Goal: Task Accomplishment & Management: Manage account settings

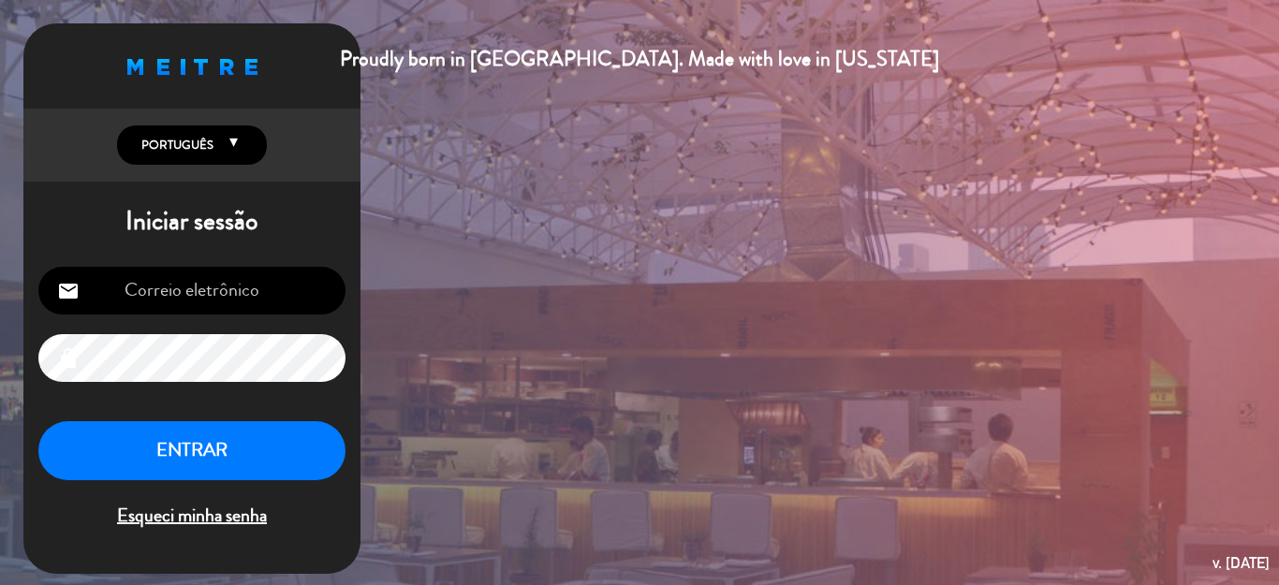
type input "[EMAIL_ADDRESS][DOMAIN_NAME]"
click at [196, 459] on button "ENTRAR" at bounding box center [191, 450] width 307 height 59
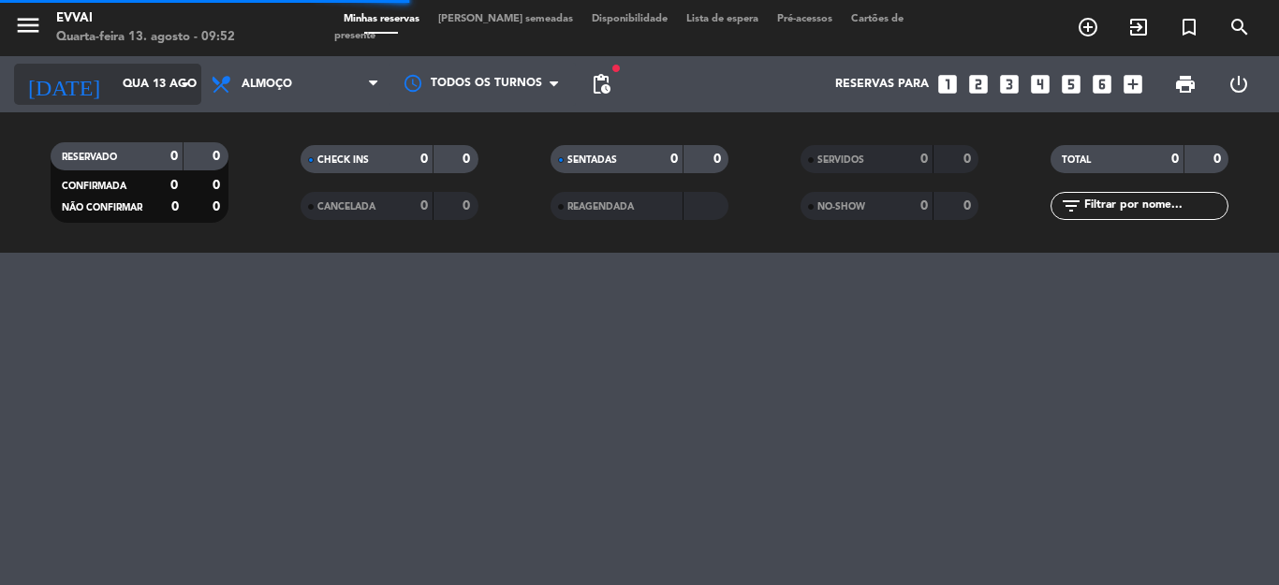
click at [150, 95] on input "Qua 13 ago" at bounding box center [192, 84] width 158 height 32
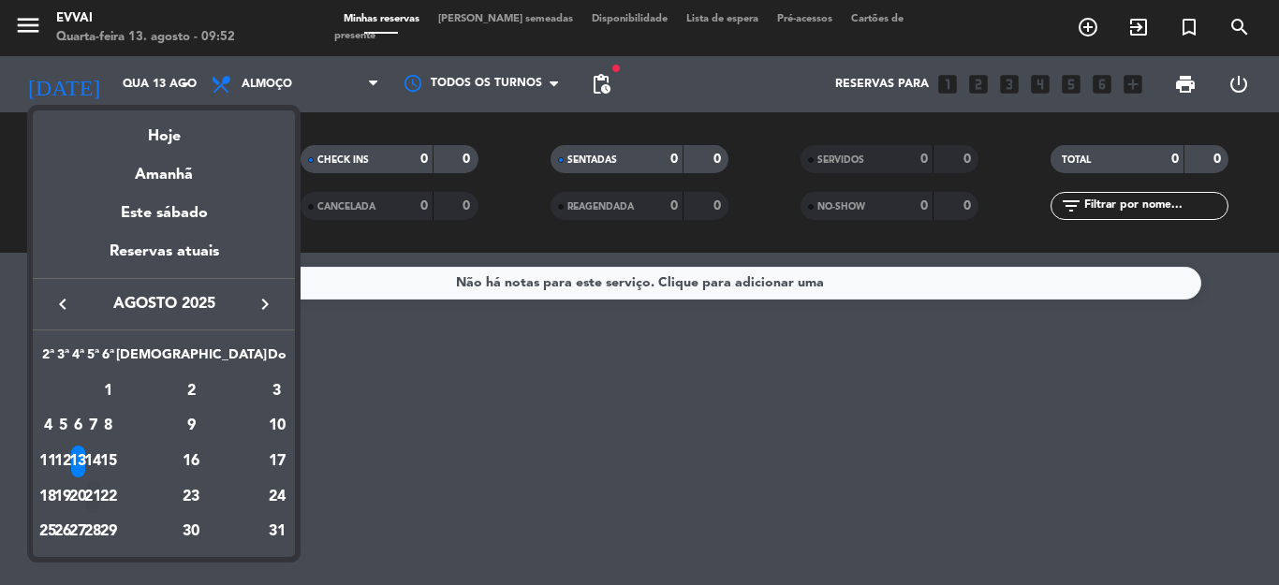
click at [100, 487] on div "21" at bounding box center [93, 497] width 14 height 32
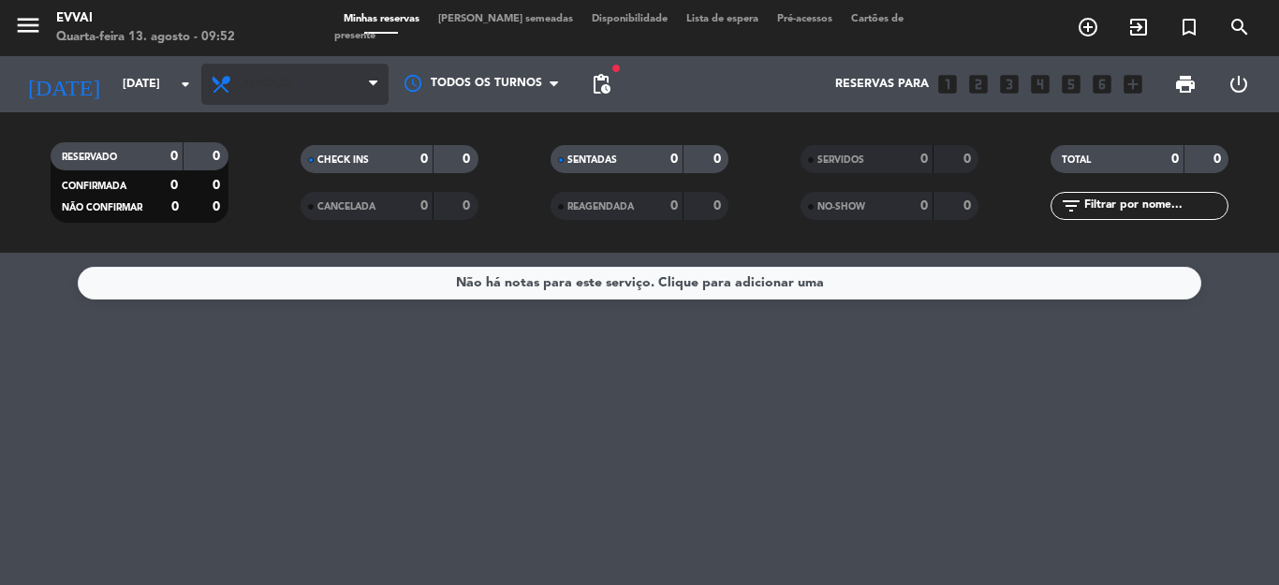
click at [317, 89] on span "Almoço" at bounding box center [294, 84] width 187 height 41
click at [265, 222] on div "menu Evvai Quarta-feira 13. agosto - 09:52 Minhas reservas Mesas semeadas Dispo…" at bounding box center [639, 126] width 1279 height 253
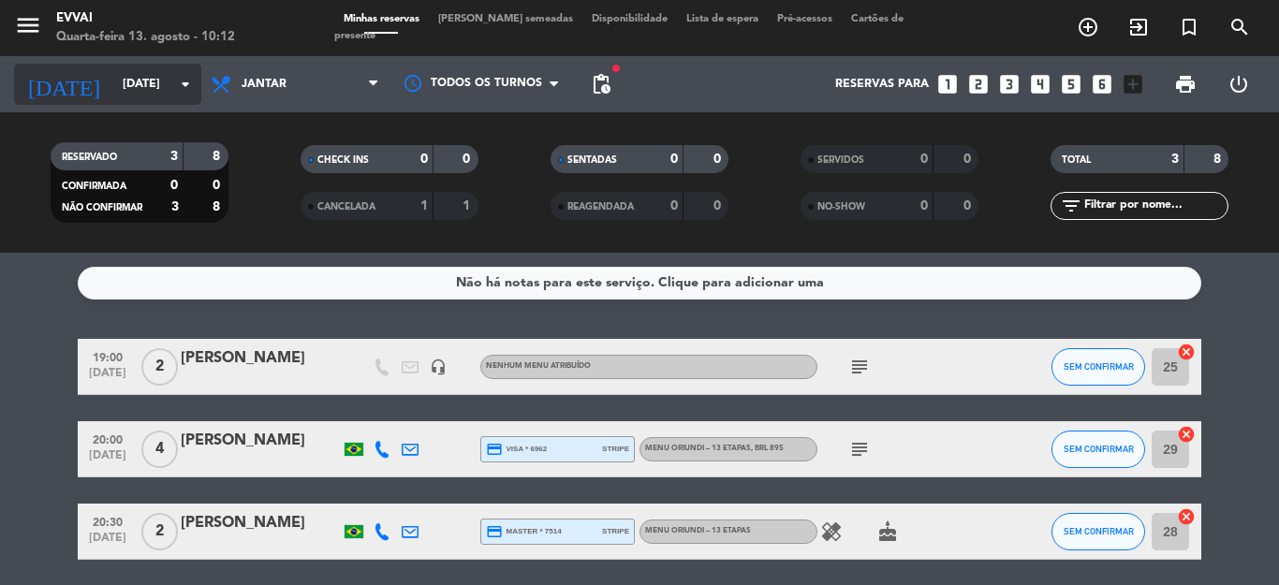
click at [160, 72] on input "[DATE]" at bounding box center [192, 84] width 158 height 32
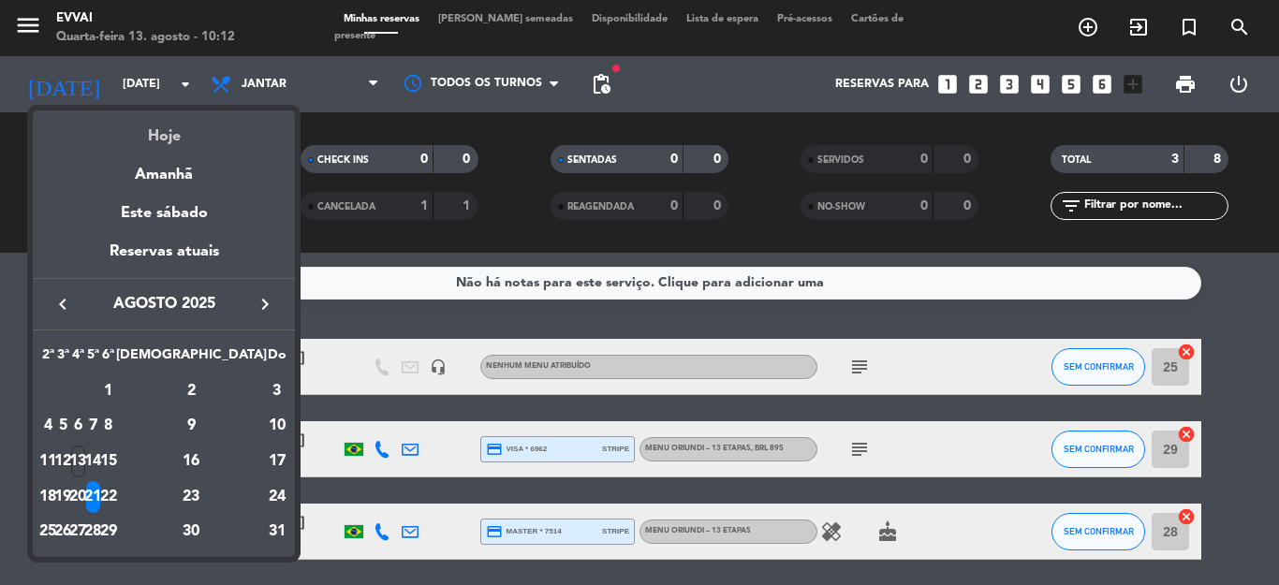
click at [179, 130] on div "Hoje" at bounding box center [164, 129] width 262 height 38
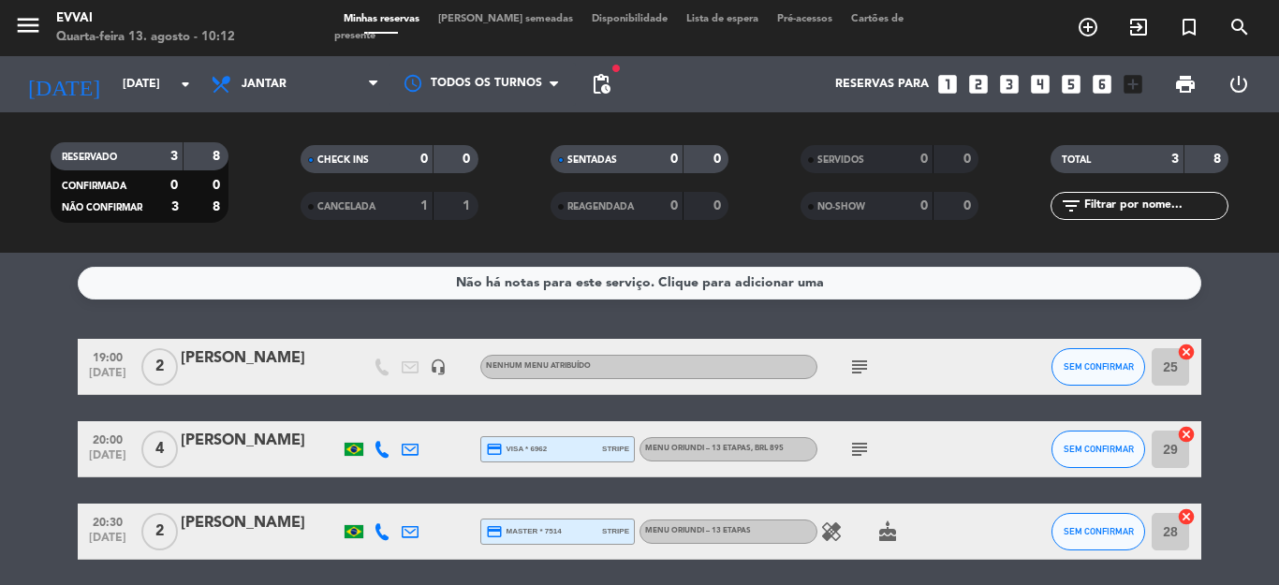
type input "Qua 13 ago"
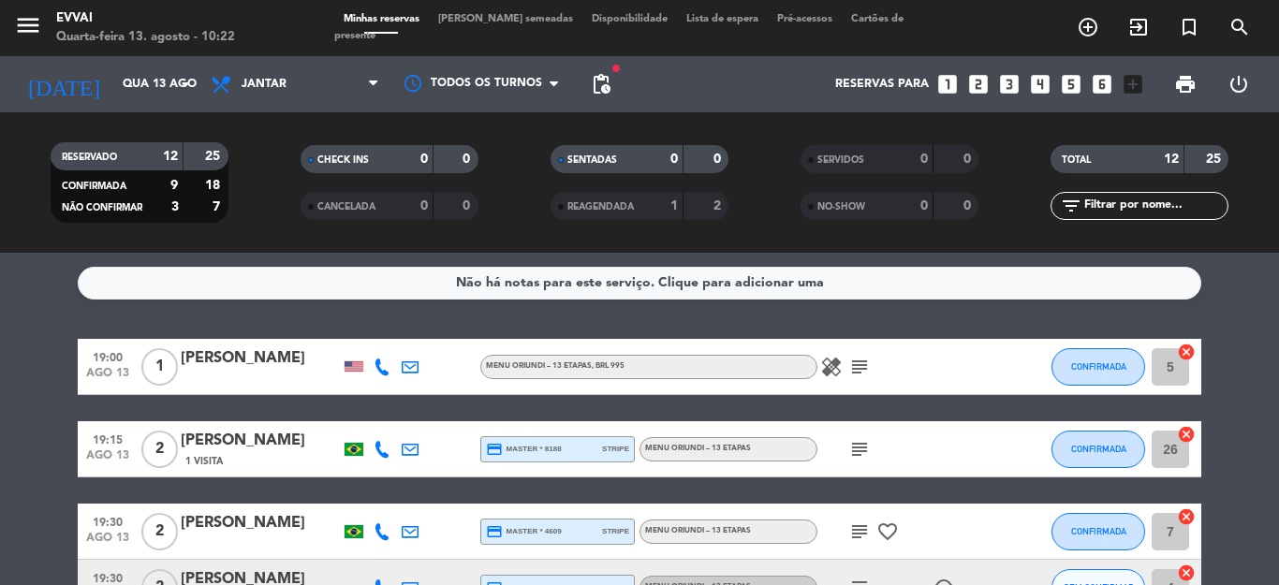
click at [221, 354] on div "[PERSON_NAME]" at bounding box center [260, 358] width 159 height 24
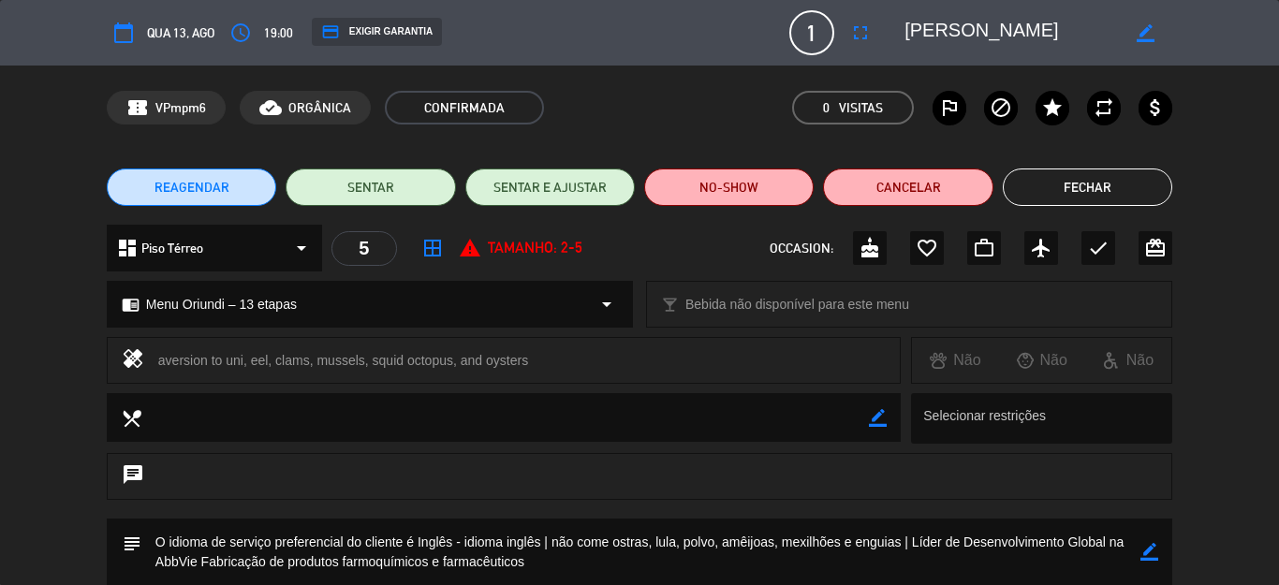
click at [1086, 197] on button "Fechar" at bounding box center [1087, 187] width 169 height 37
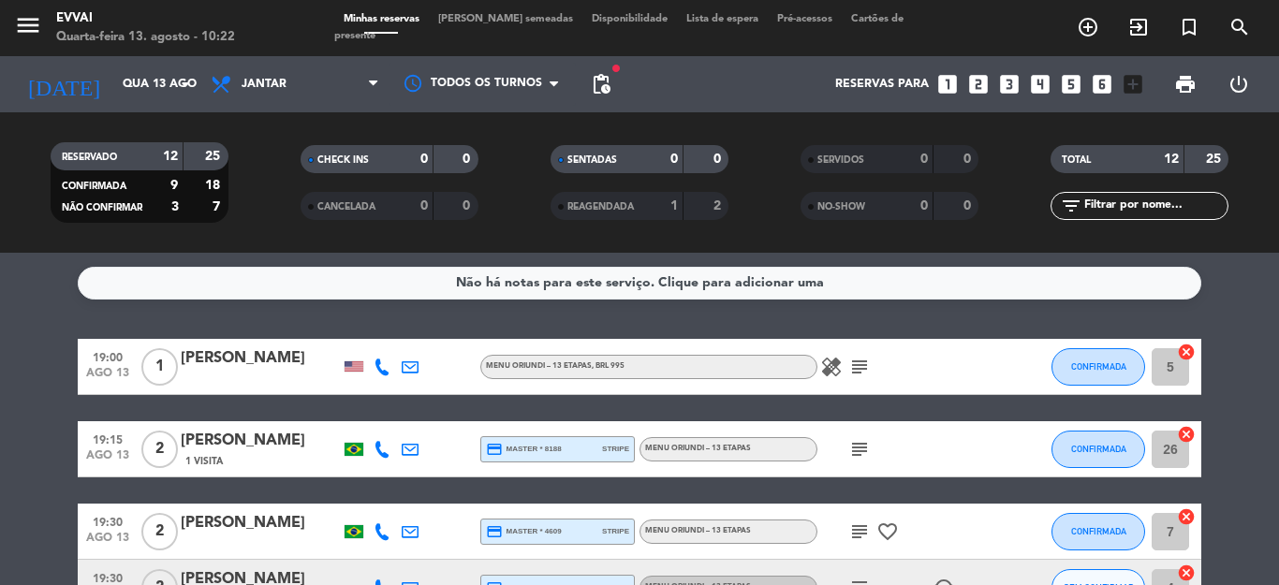
click at [196, 448] on div "[PERSON_NAME]" at bounding box center [260, 441] width 159 height 24
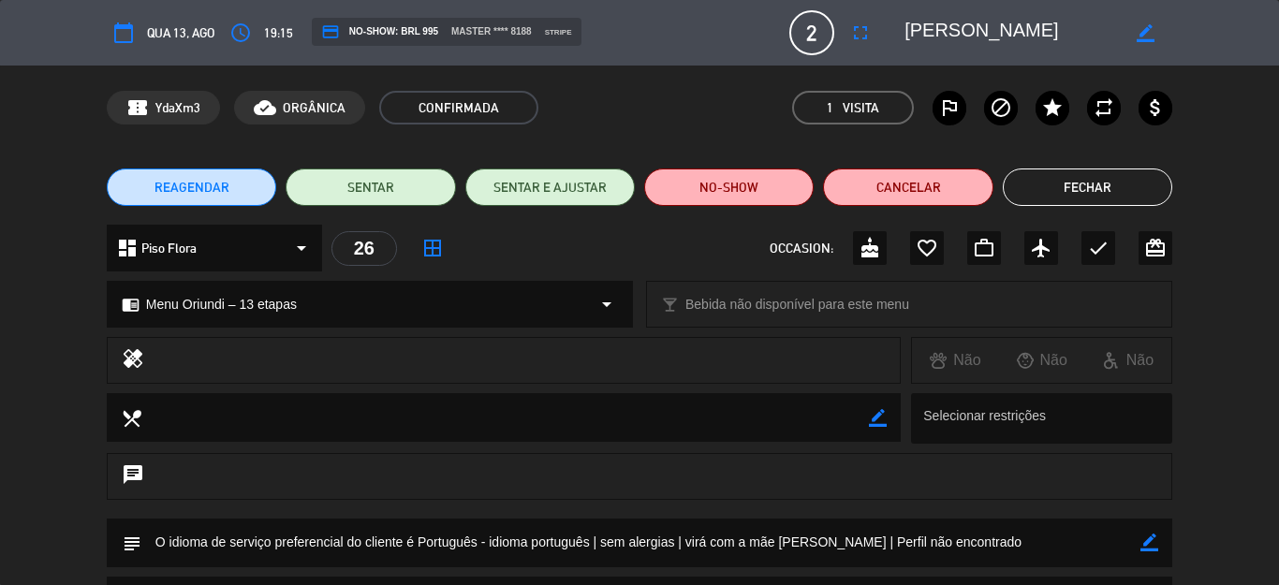
click at [1122, 192] on button "Fechar" at bounding box center [1087, 187] width 169 height 37
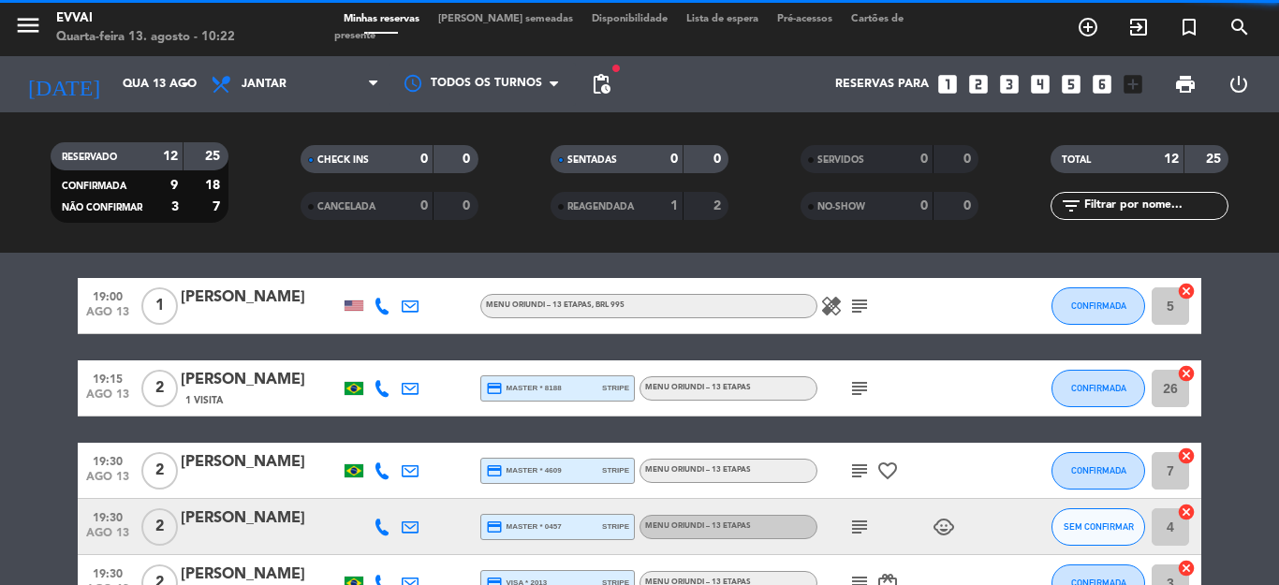
scroll to position [94, 0]
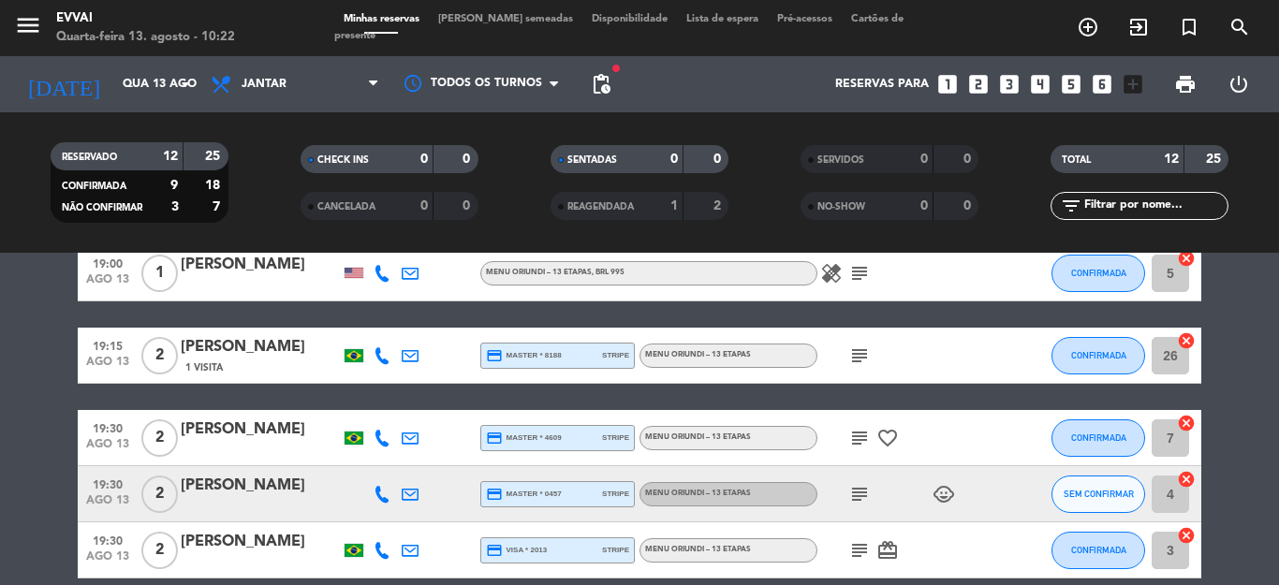
click at [246, 418] on div "[PERSON_NAME]" at bounding box center [260, 430] width 159 height 24
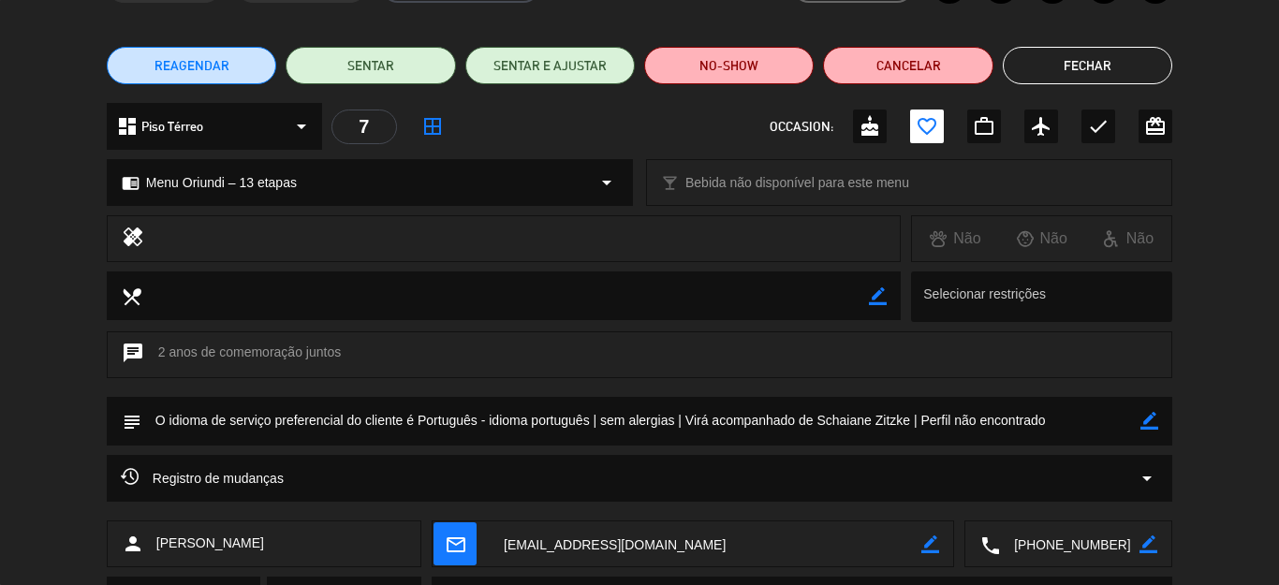
scroll to position [30, 0]
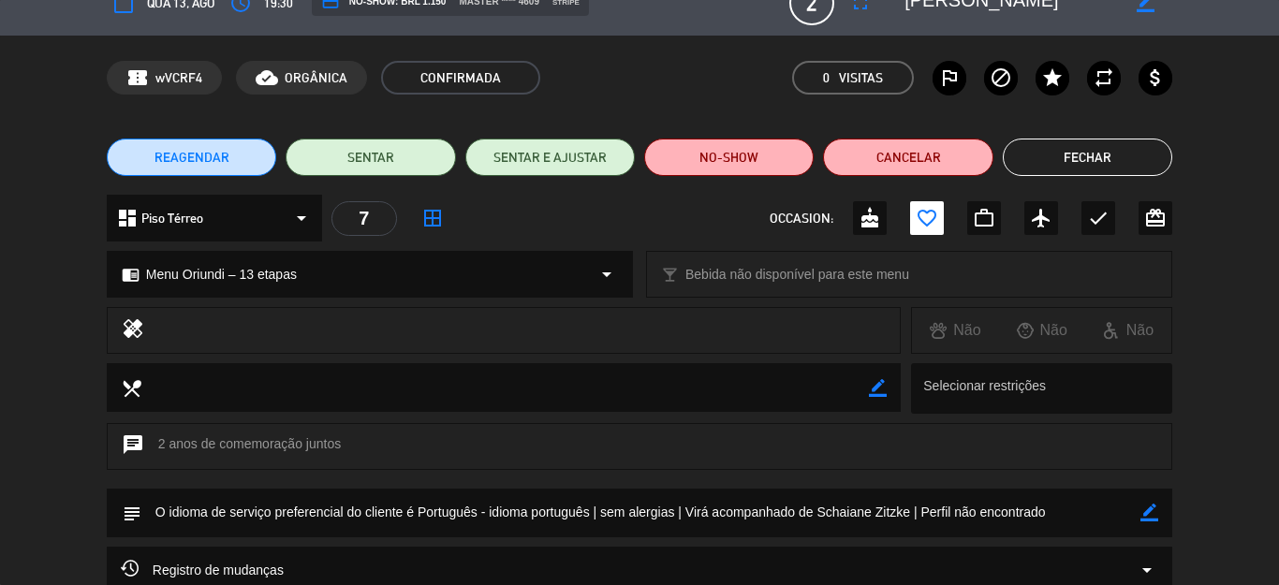
click at [1116, 145] on button "Fechar" at bounding box center [1087, 157] width 169 height 37
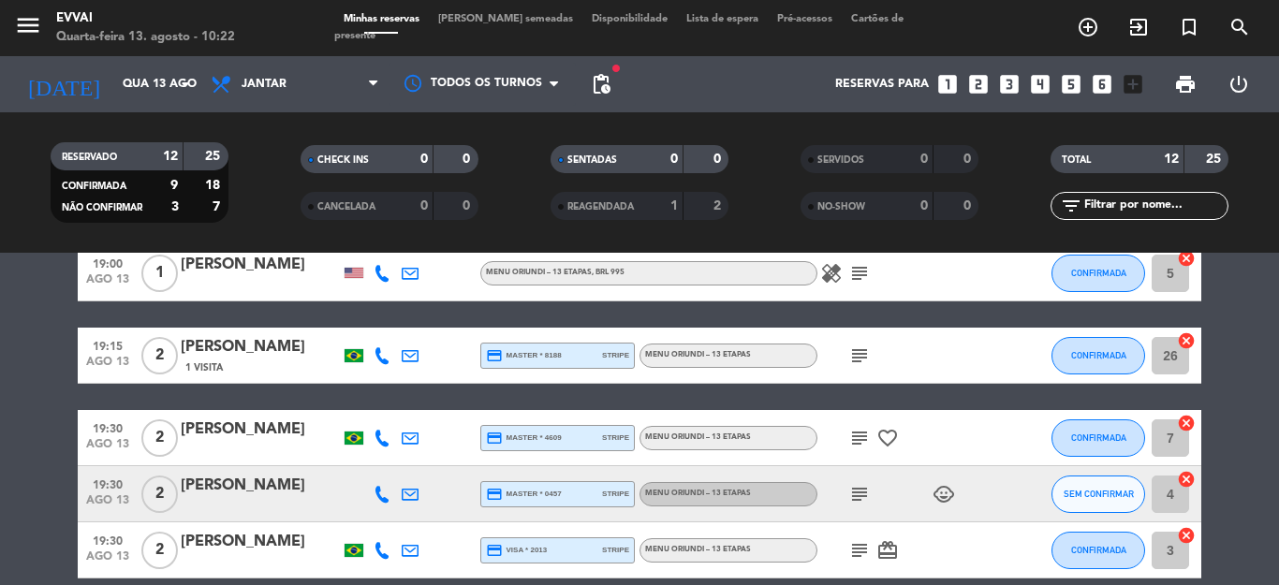
click at [223, 488] on div "[PERSON_NAME]" at bounding box center [260, 486] width 159 height 24
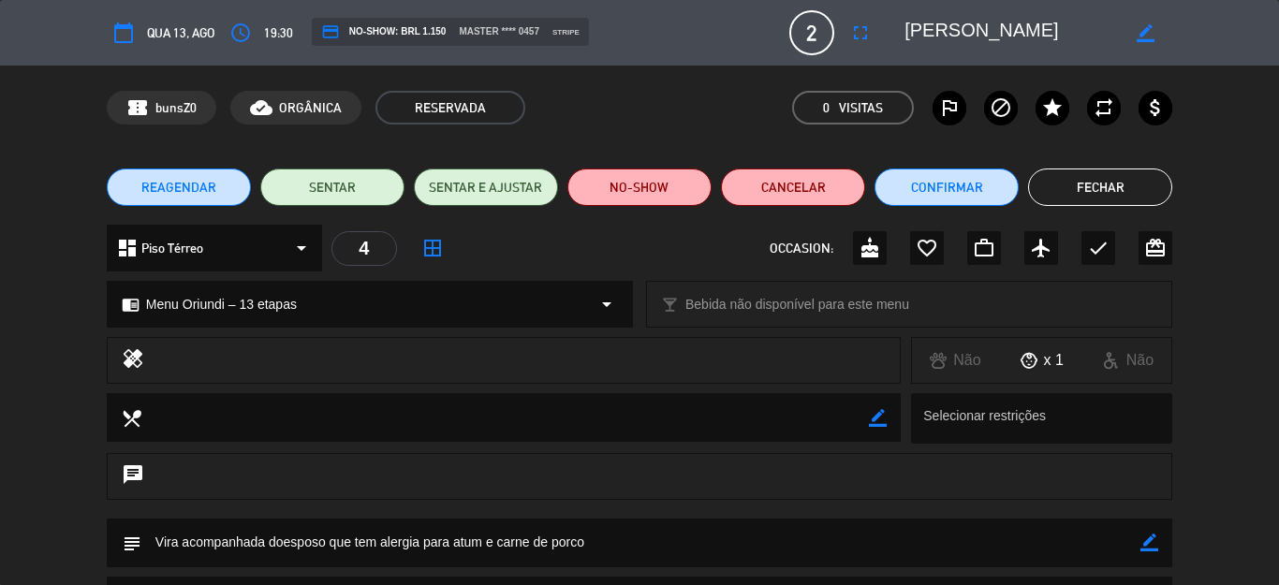
scroll to position [187, 0]
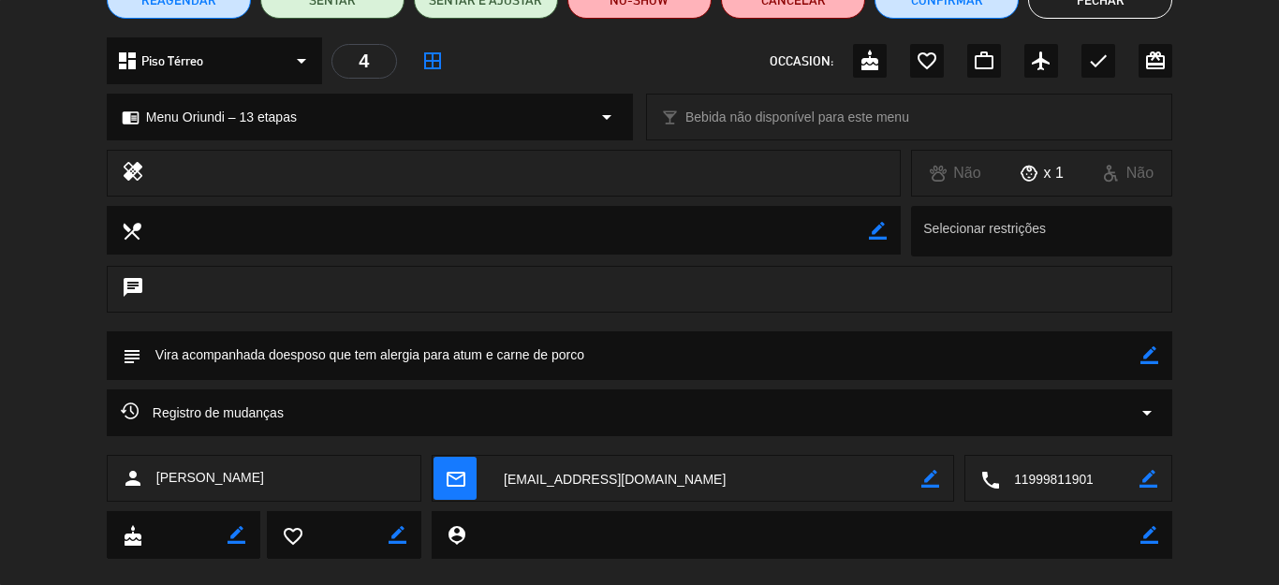
click at [1023, 492] on textarea at bounding box center [1069, 479] width 139 height 47
click at [1142, 357] on icon "border_color" at bounding box center [1149, 355] width 18 height 18
click at [156, 352] on textarea at bounding box center [640, 355] width 999 height 48
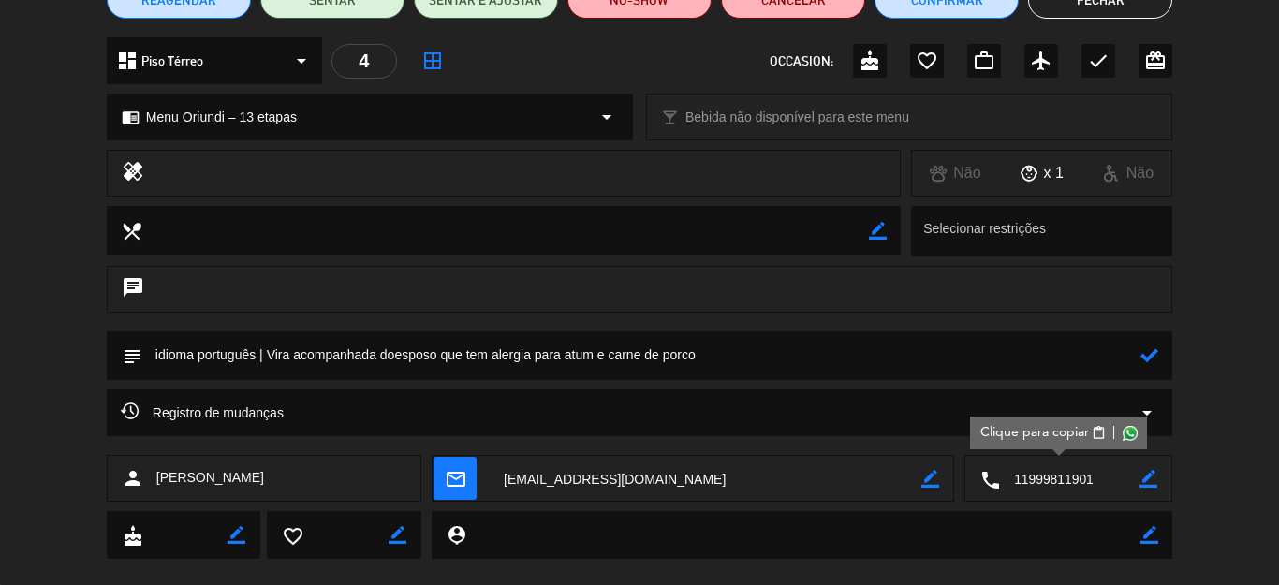
paste textarea "não pode comer atum nem carne de porco"
click at [269, 352] on textarea at bounding box center [640, 355] width 999 height 48
paste textarea "[PERSON_NAME]"
click at [544, 356] on textarea at bounding box center [640, 355] width 999 height 48
click at [542, 356] on textarea at bounding box center [640, 355] width 999 height 48
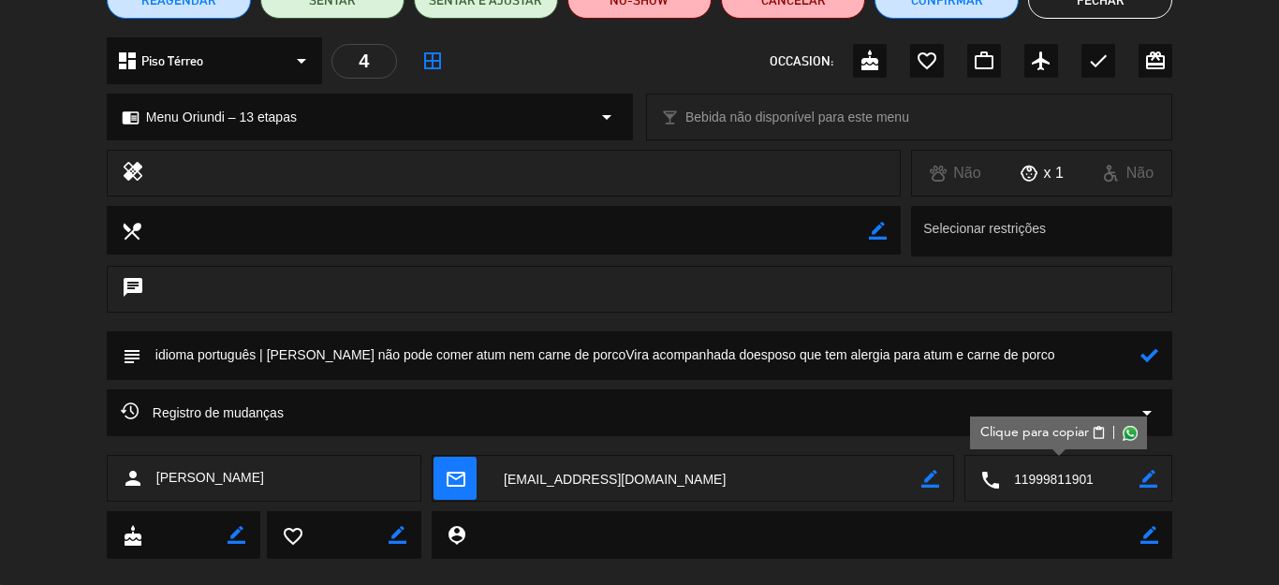
click at [548, 355] on textarea at bounding box center [640, 355] width 999 height 48
click at [580, 346] on textarea at bounding box center [640, 355] width 999 height 48
click at [690, 358] on textarea at bounding box center [640, 355] width 999 height 48
drag, startPoint x: 1003, startPoint y: 360, endPoint x: 689, endPoint y: 385, distance: 314.7
click at [689, 385] on div "subject" at bounding box center [639, 360] width 1279 height 58
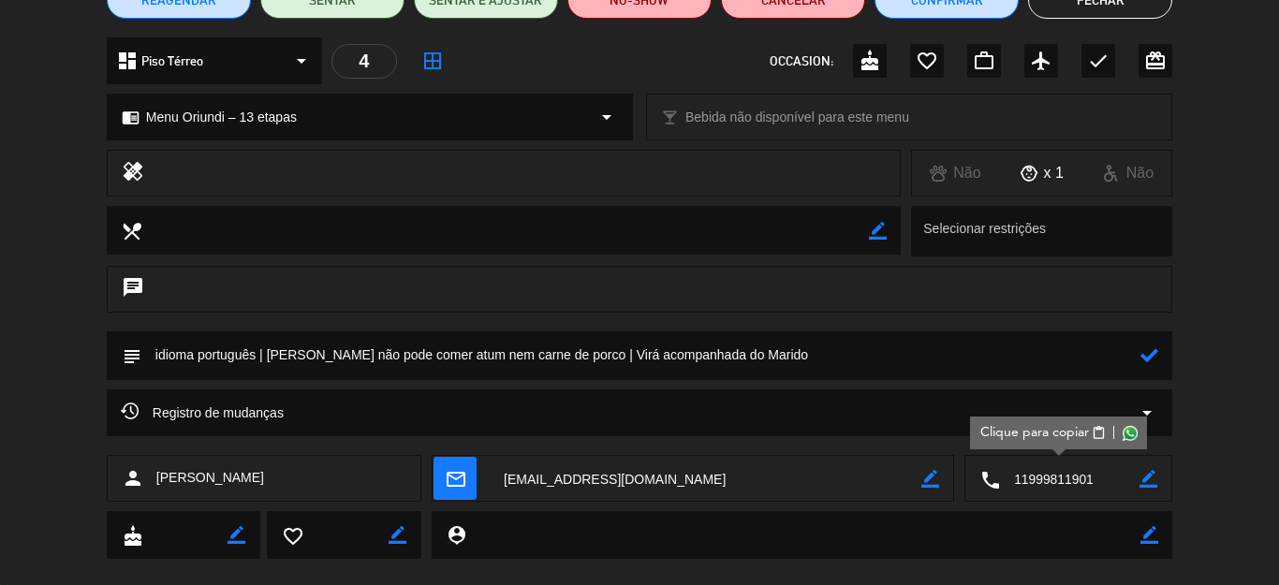
scroll to position [94, 0]
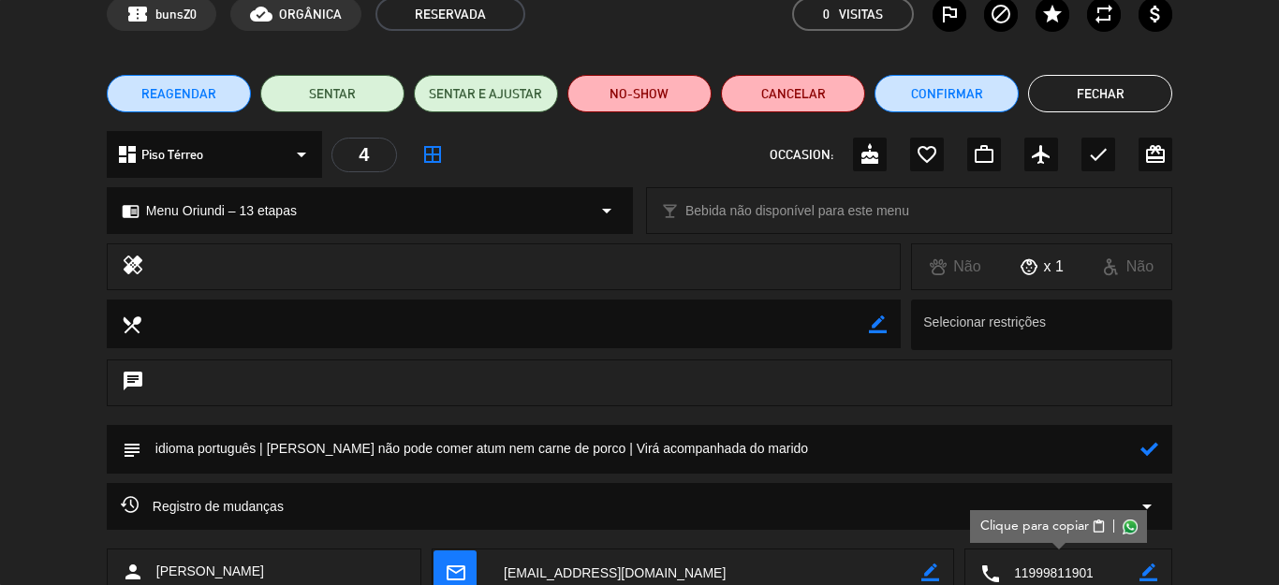
paste textarea "[PERSON_NAME] e [PERSON_NAME]"
click at [1140, 442] on icon at bounding box center [1149, 449] width 18 height 18
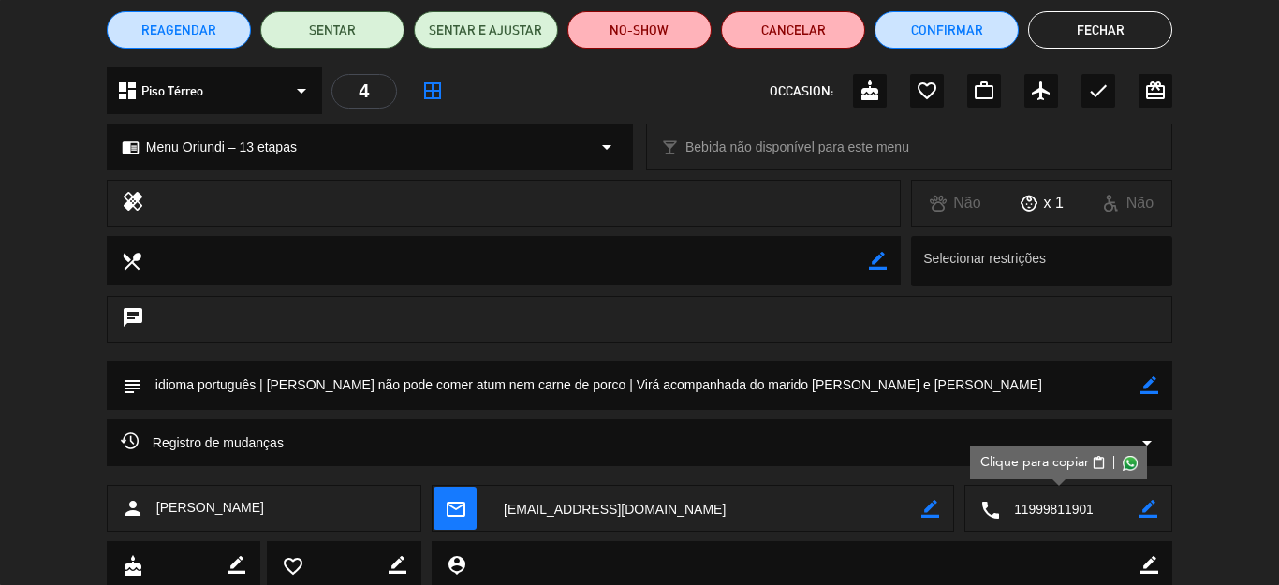
scroll to position [187, 0]
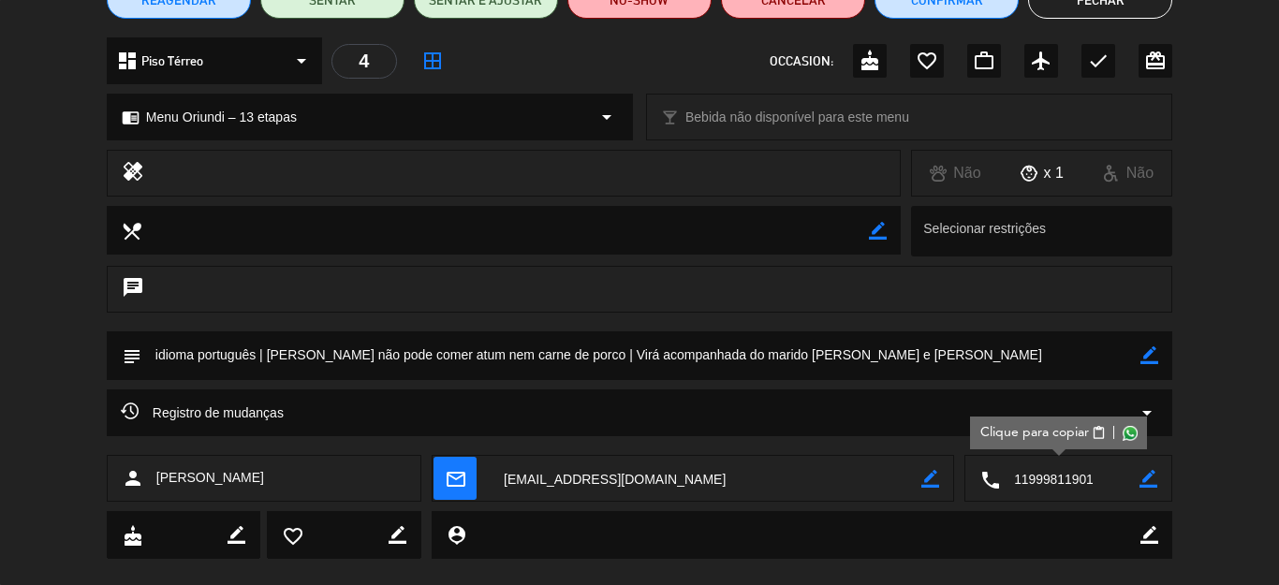
click at [919, 370] on textarea at bounding box center [640, 355] width 999 height 48
click at [1140, 345] on div "border_color" at bounding box center [1149, 355] width 18 height 49
click at [1140, 360] on icon "border_color" at bounding box center [1149, 355] width 18 height 18
click at [1049, 348] on textarea at bounding box center [640, 355] width 999 height 48
click at [1140, 359] on icon at bounding box center [1149, 355] width 18 height 18
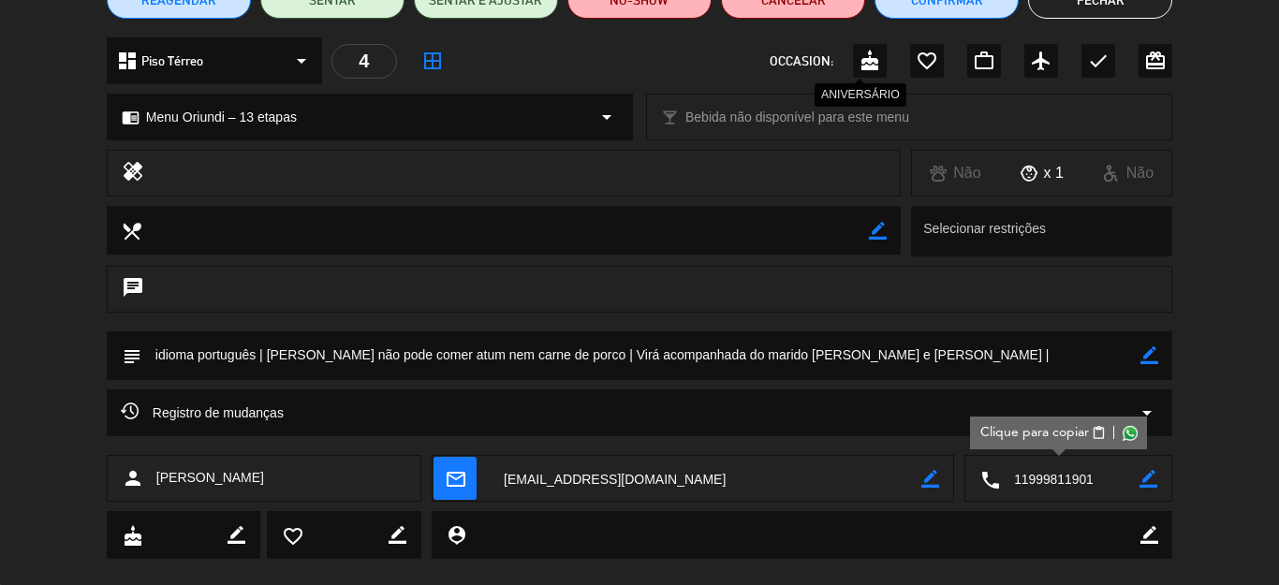
scroll to position [0, 0]
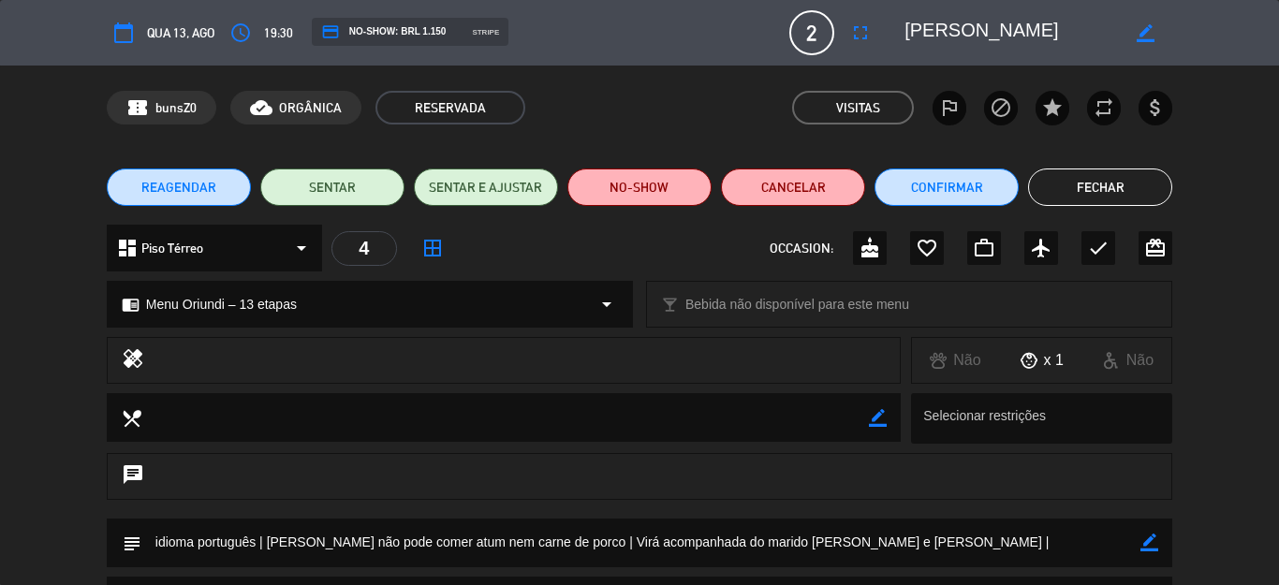
click at [932, 44] on textarea at bounding box center [1011, 33] width 214 height 34
click at [903, 186] on button "Confirmar" at bounding box center [946, 187] width 144 height 37
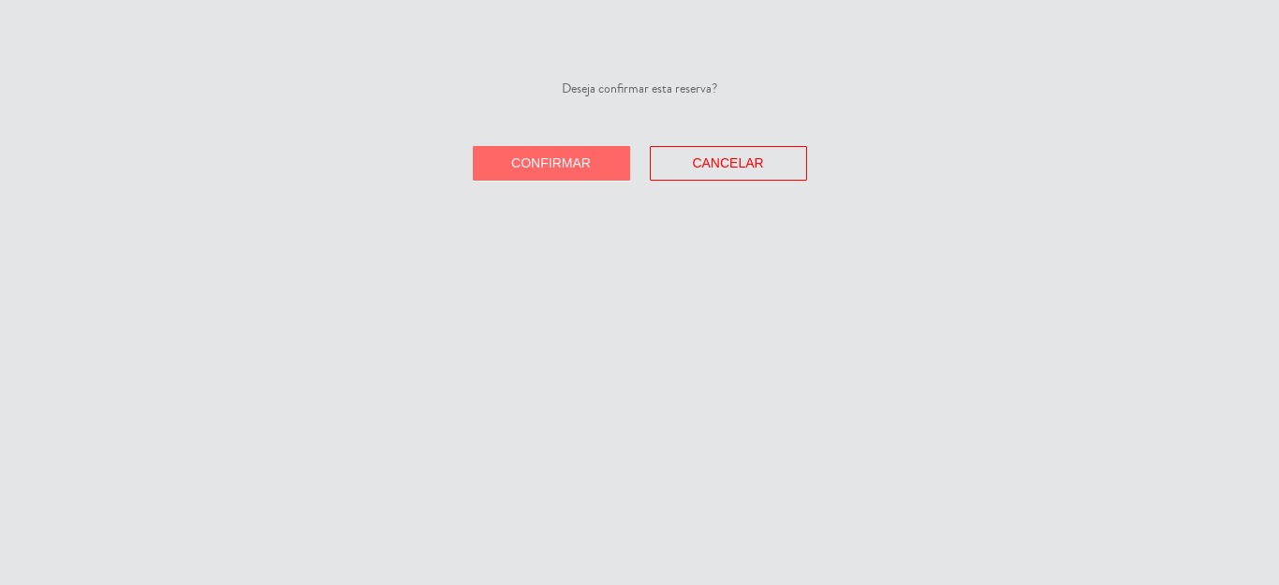
click at [499, 182] on div "Deseja confirmar esta reserva? Confirmar Cancelar" at bounding box center [639, 292] width 1279 height 585
click at [551, 152] on button "Confirmar" at bounding box center [551, 163] width 157 height 35
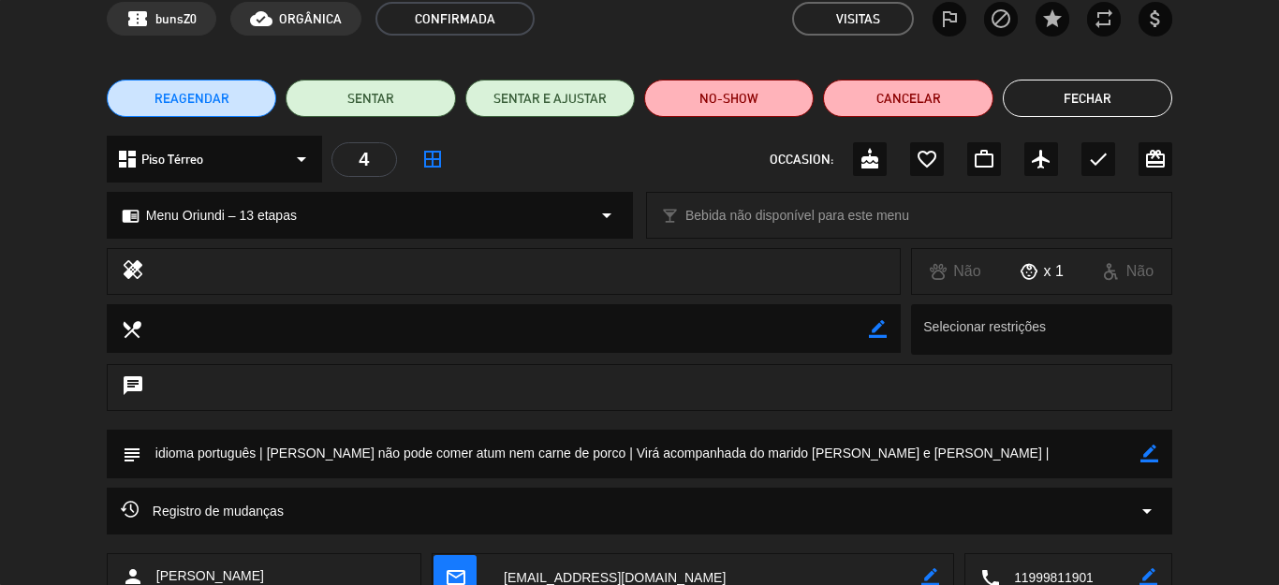
scroll to position [187, 0]
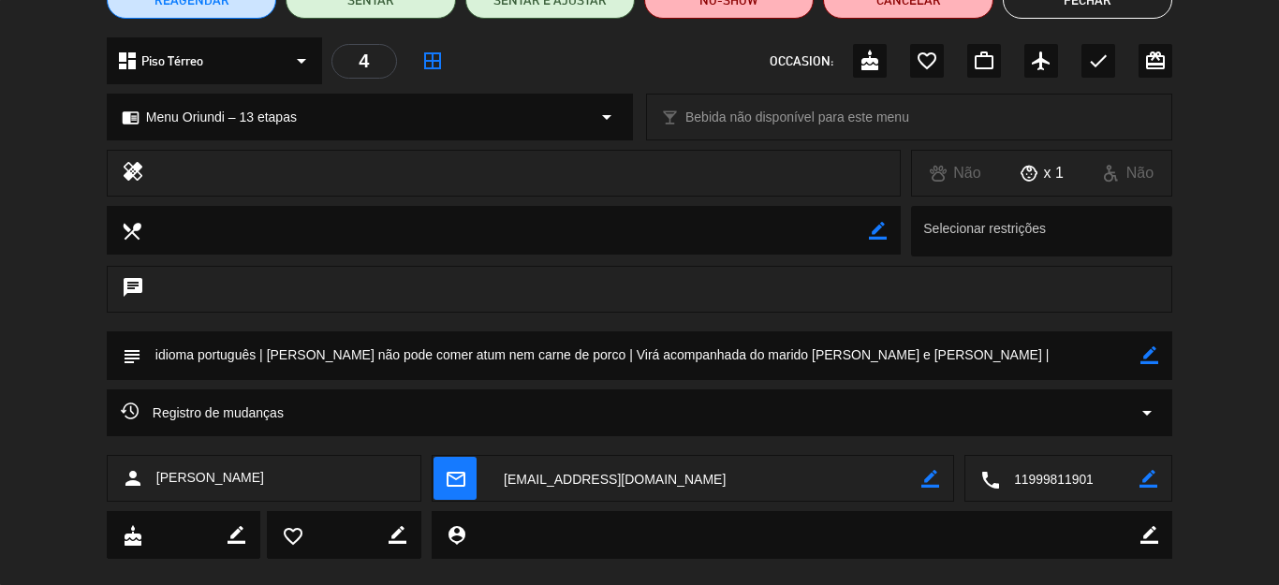
click at [1142, 359] on icon "border_color" at bounding box center [1149, 355] width 18 height 18
click at [1080, 360] on textarea at bounding box center [640, 355] width 999 height 48
click at [1142, 351] on icon at bounding box center [1149, 355] width 18 height 18
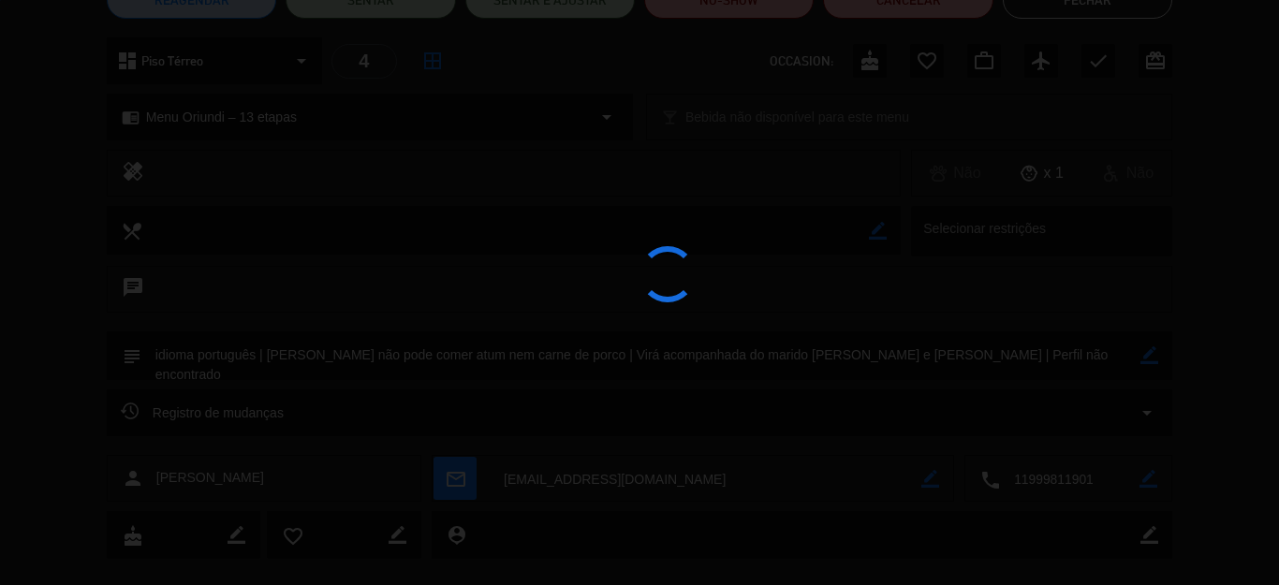
type textarea "idioma português | [PERSON_NAME] não pode comer atum nem carne de porco | Virá …"
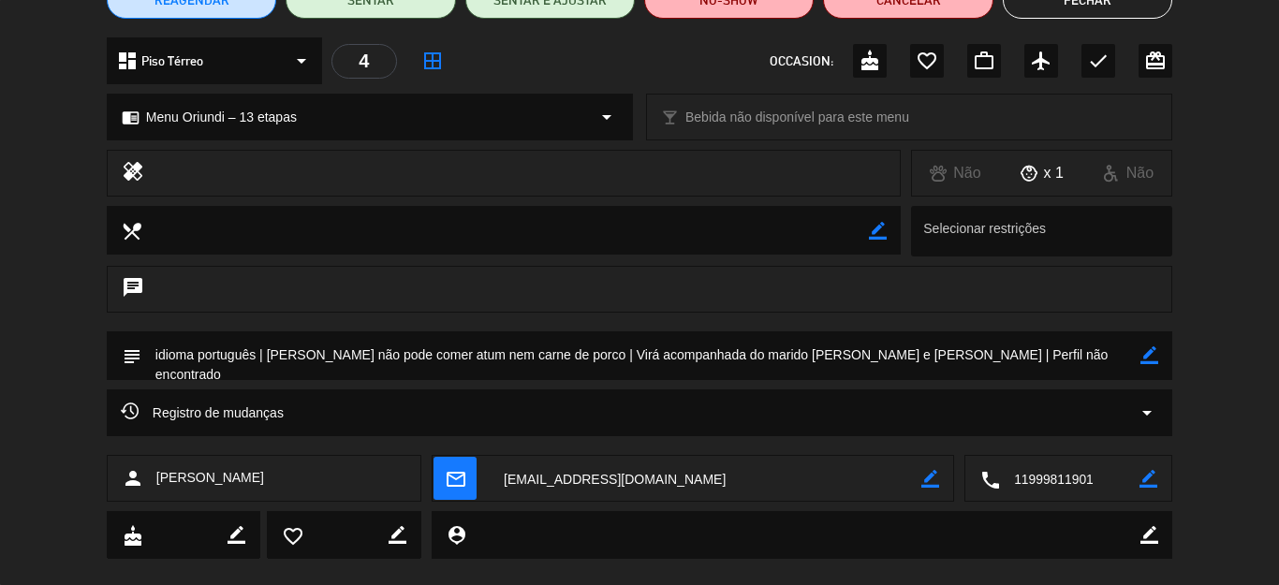
scroll to position [0, 0]
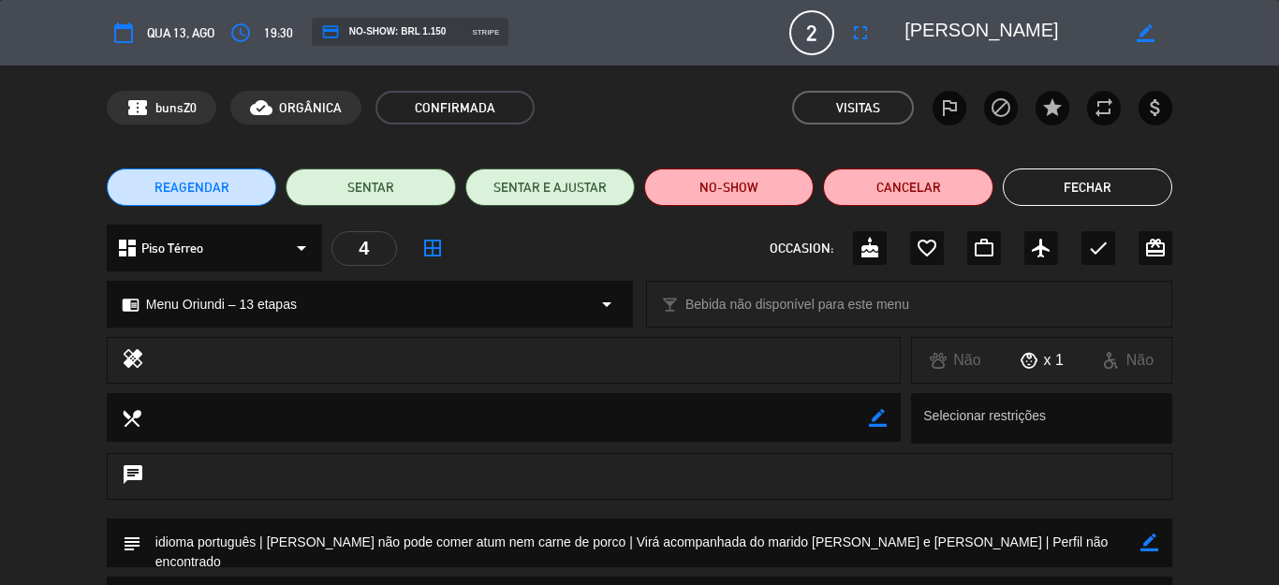
click at [1084, 192] on button "Fechar" at bounding box center [1087, 187] width 169 height 37
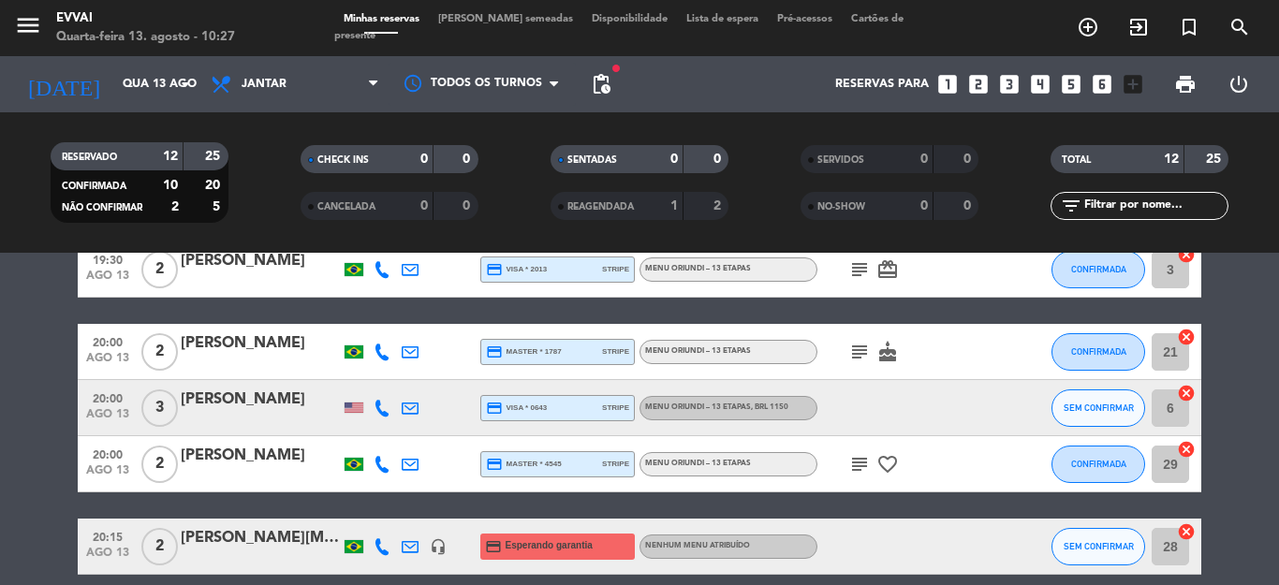
scroll to position [187, 0]
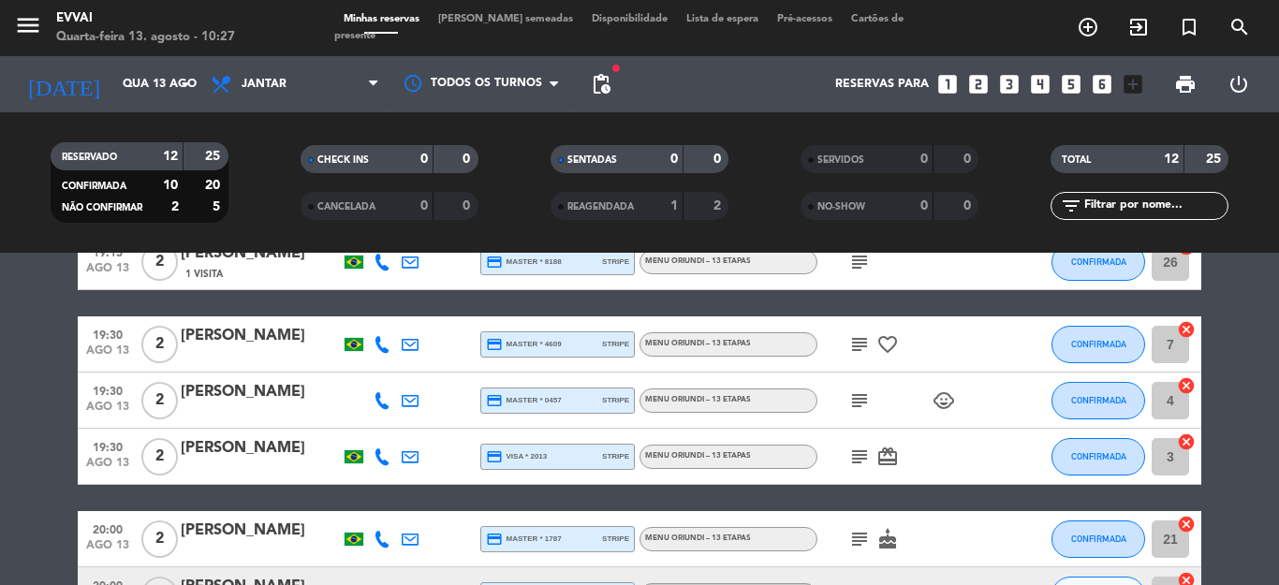
click at [222, 462] on div at bounding box center [260, 469] width 159 height 15
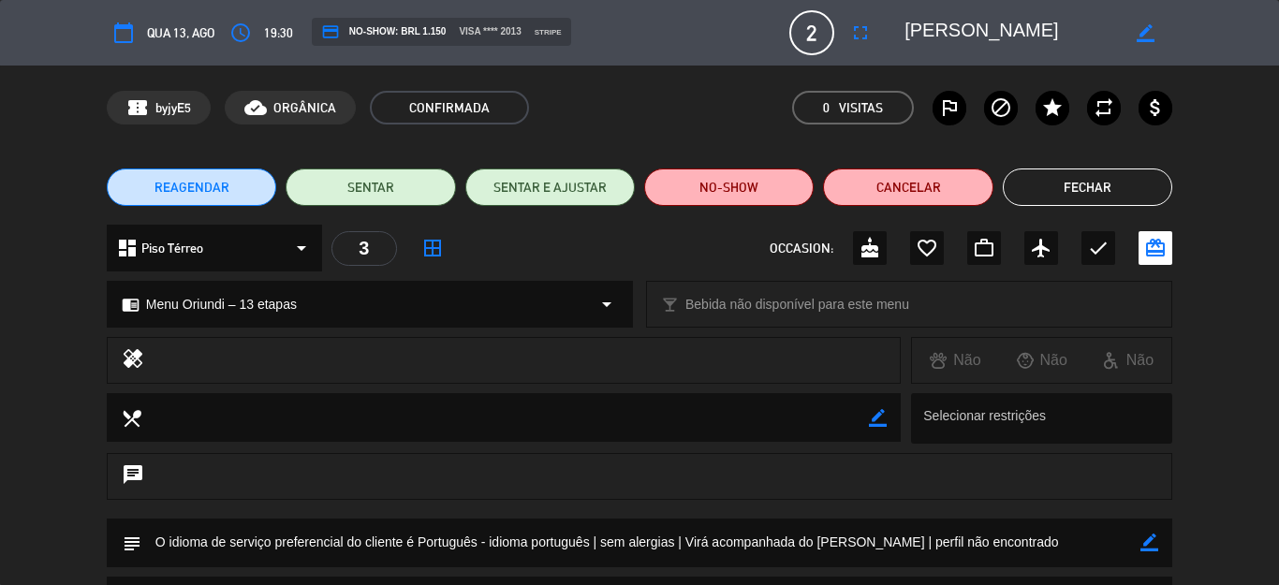
click at [1082, 184] on button "Fechar" at bounding box center [1087, 187] width 169 height 37
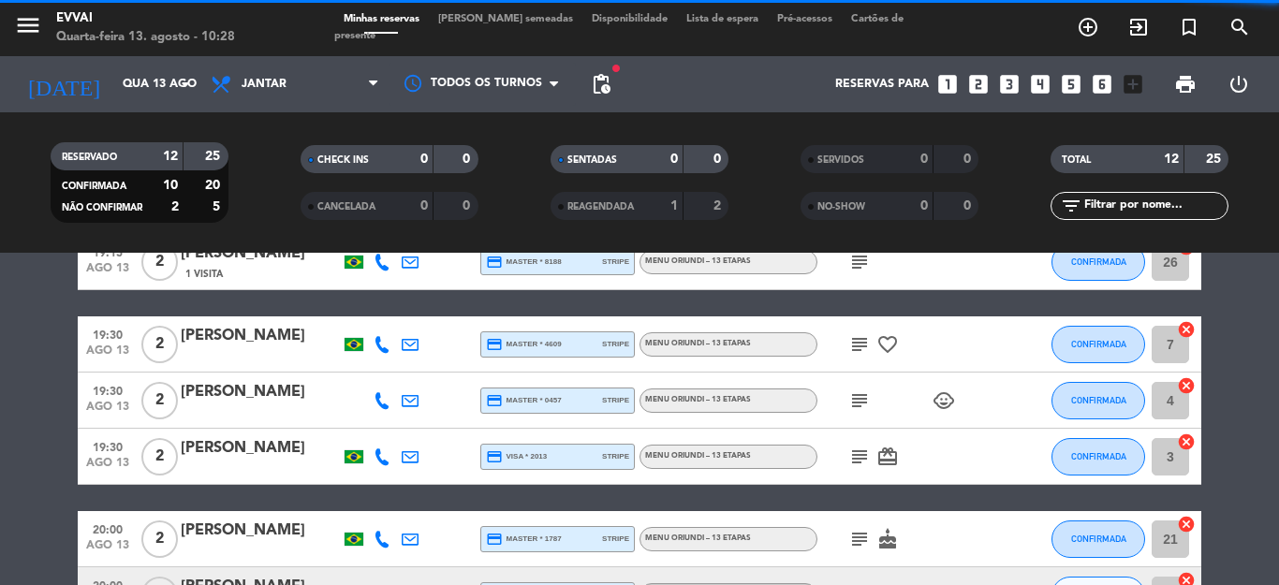
scroll to position [281, 0]
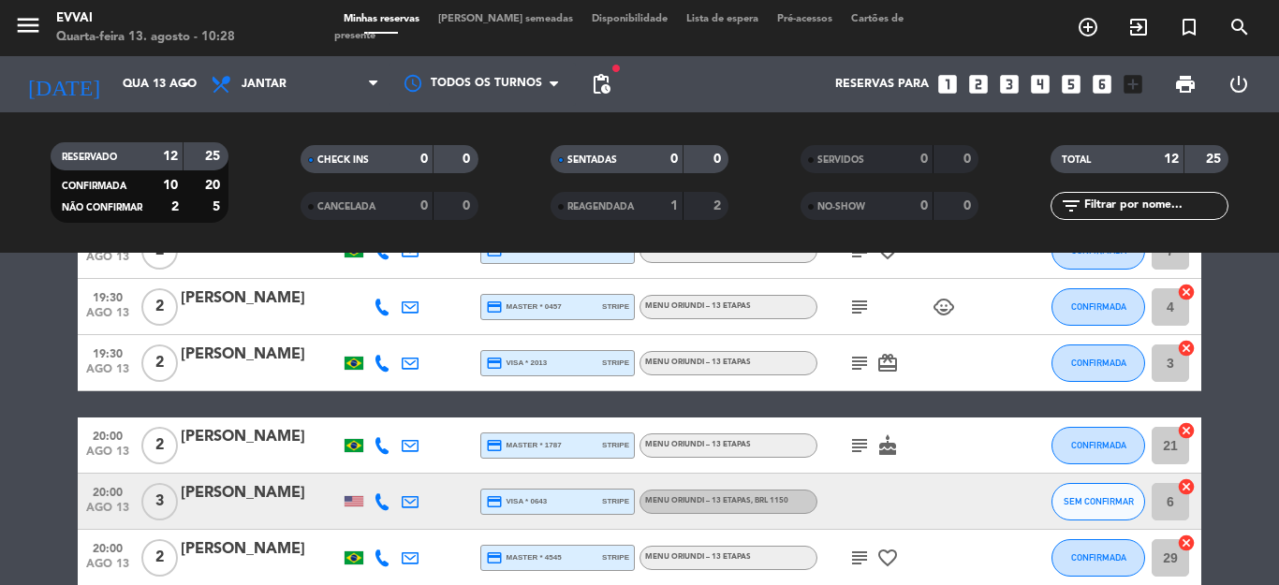
click at [294, 436] on div "[PERSON_NAME]" at bounding box center [260, 437] width 159 height 24
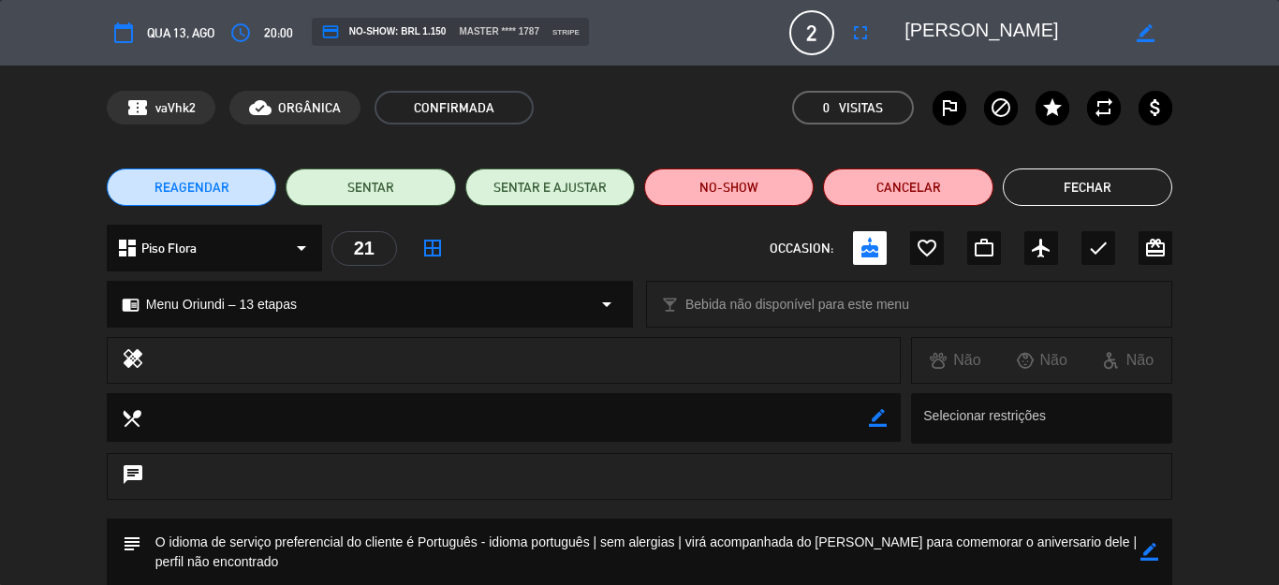
click at [1067, 189] on button "Fechar" at bounding box center [1087, 187] width 169 height 37
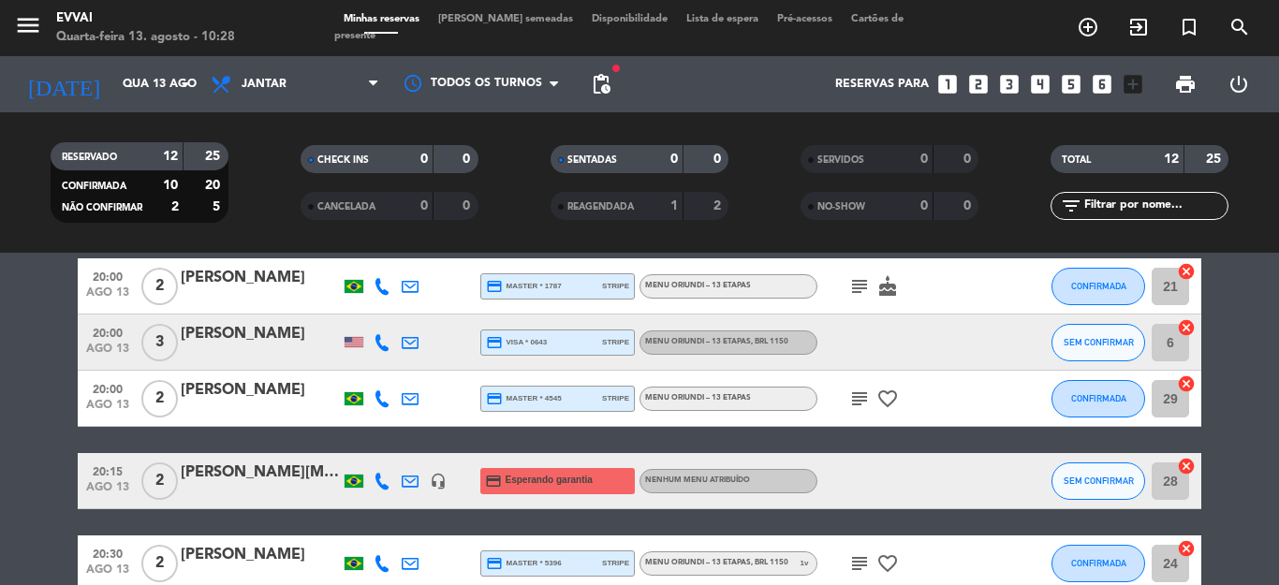
scroll to position [468, 0]
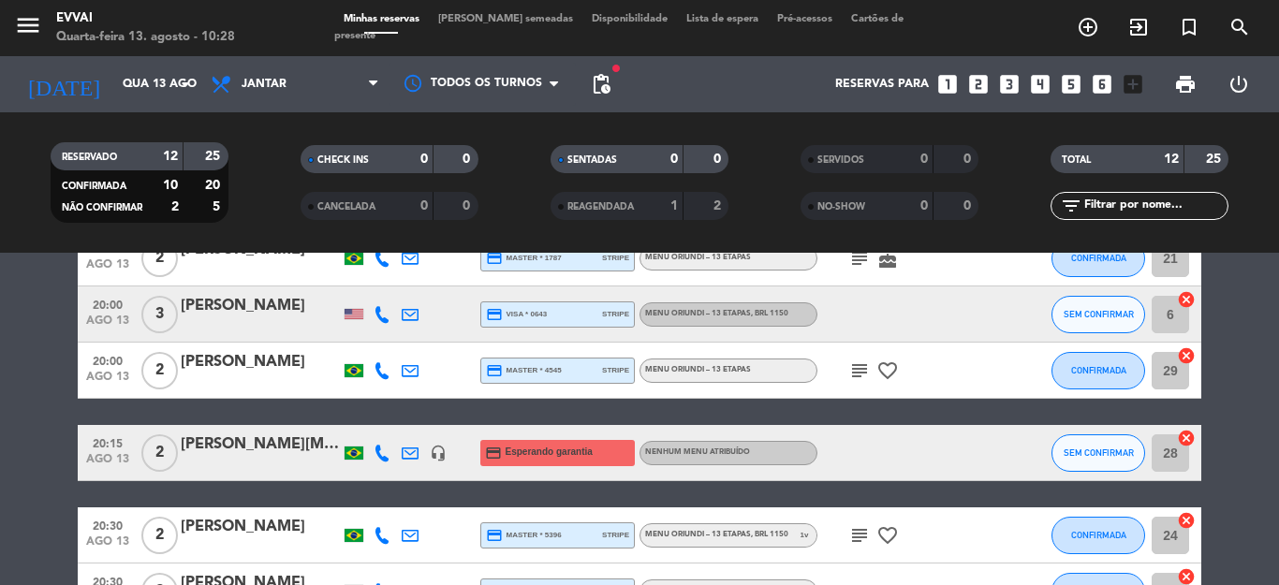
click at [228, 320] on div at bounding box center [260, 326] width 159 height 15
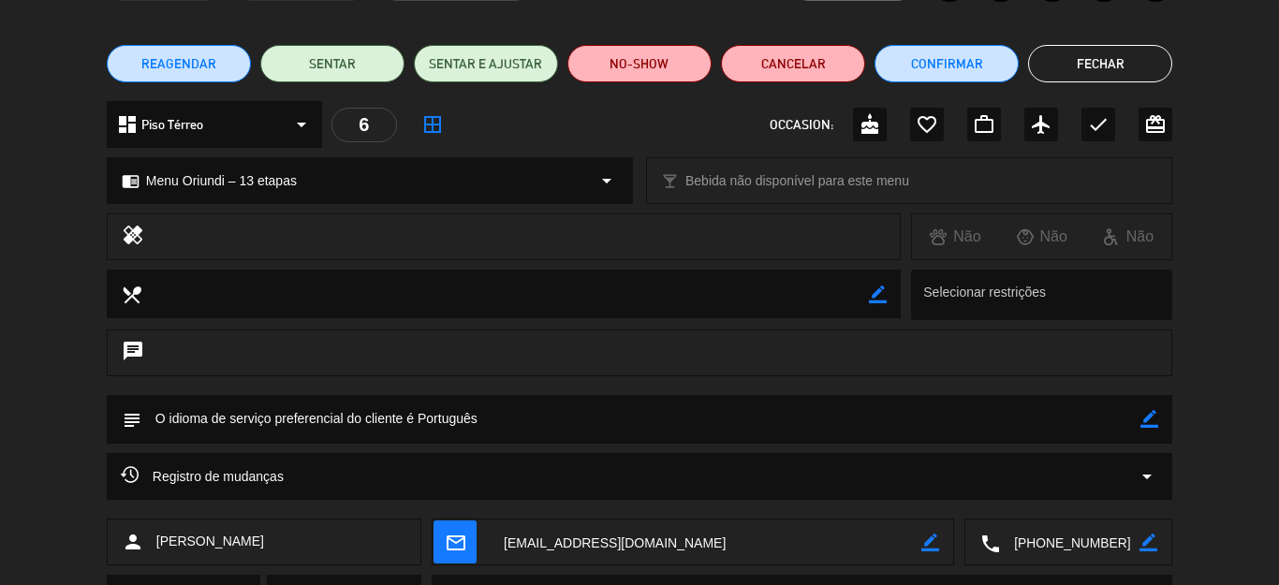
scroll to position [217, 0]
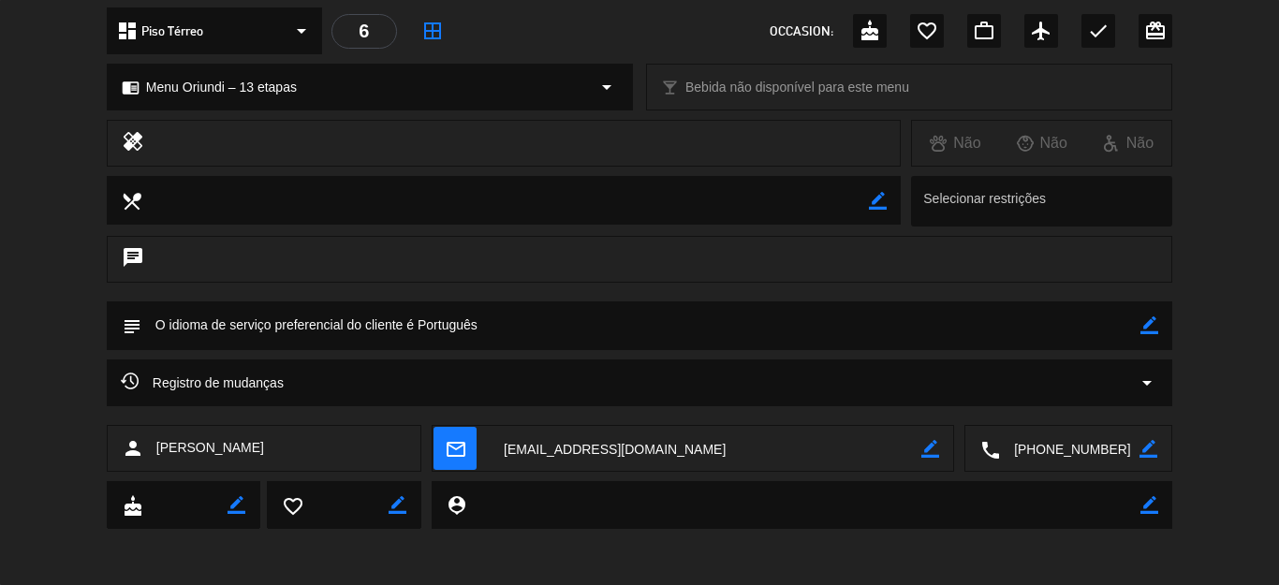
click at [1029, 455] on textarea at bounding box center [1069, 449] width 139 height 47
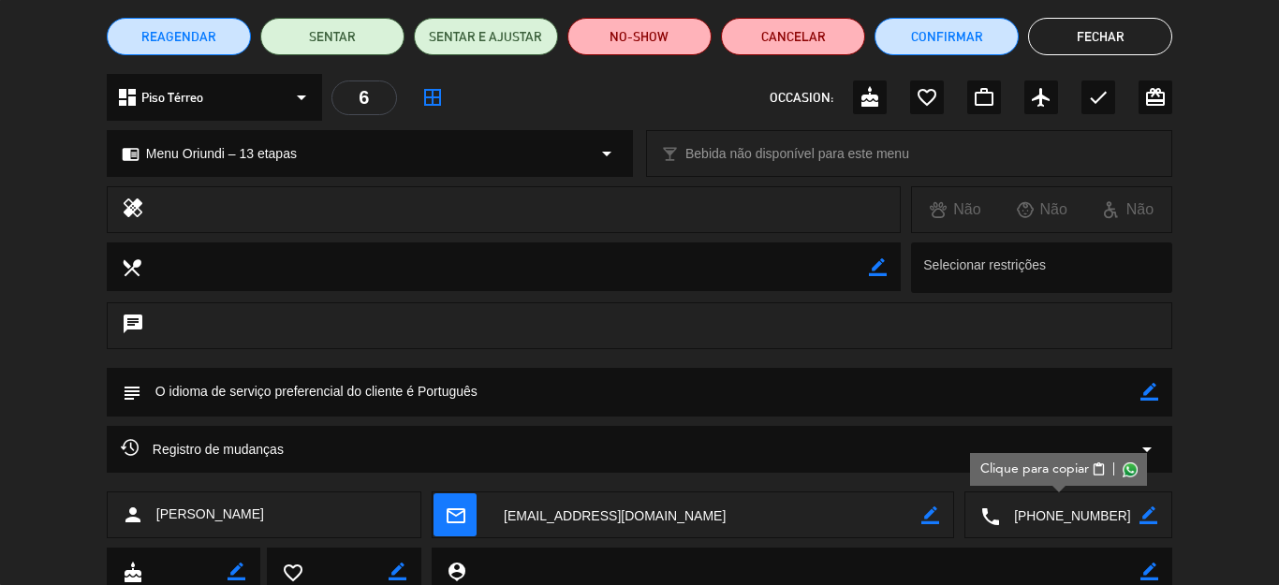
scroll to position [0, 0]
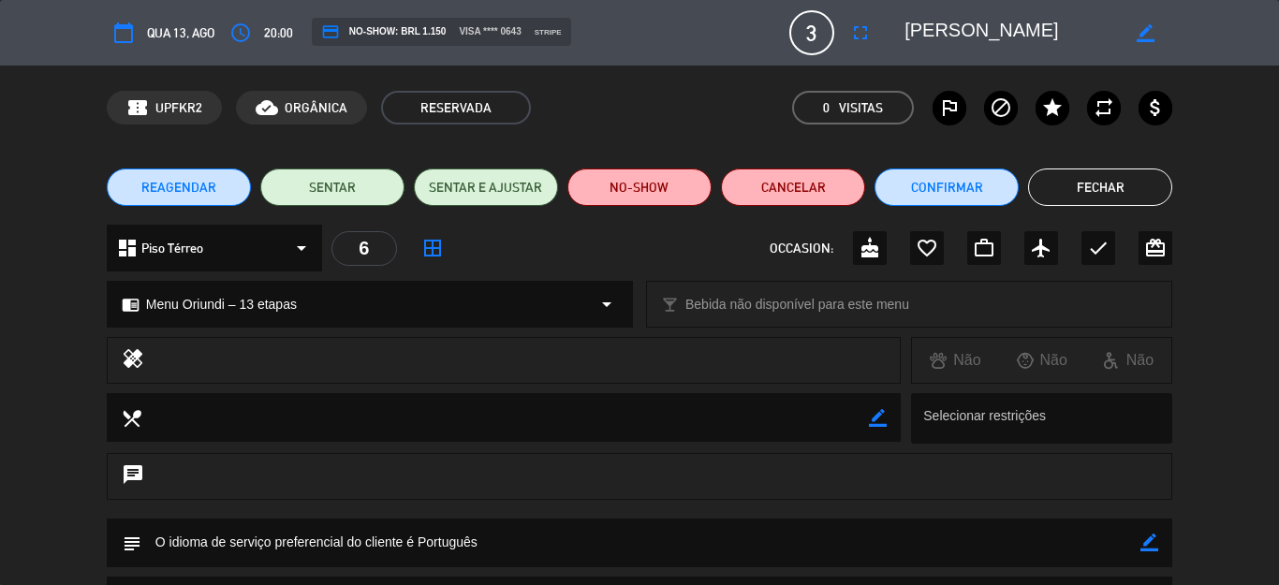
click at [986, 45] on textarea at bounding box center [1011, 33] width 214 height 34
click at [1073, 200] on button "Fechar" at bounding box center [1100, 187] width 144 height 37
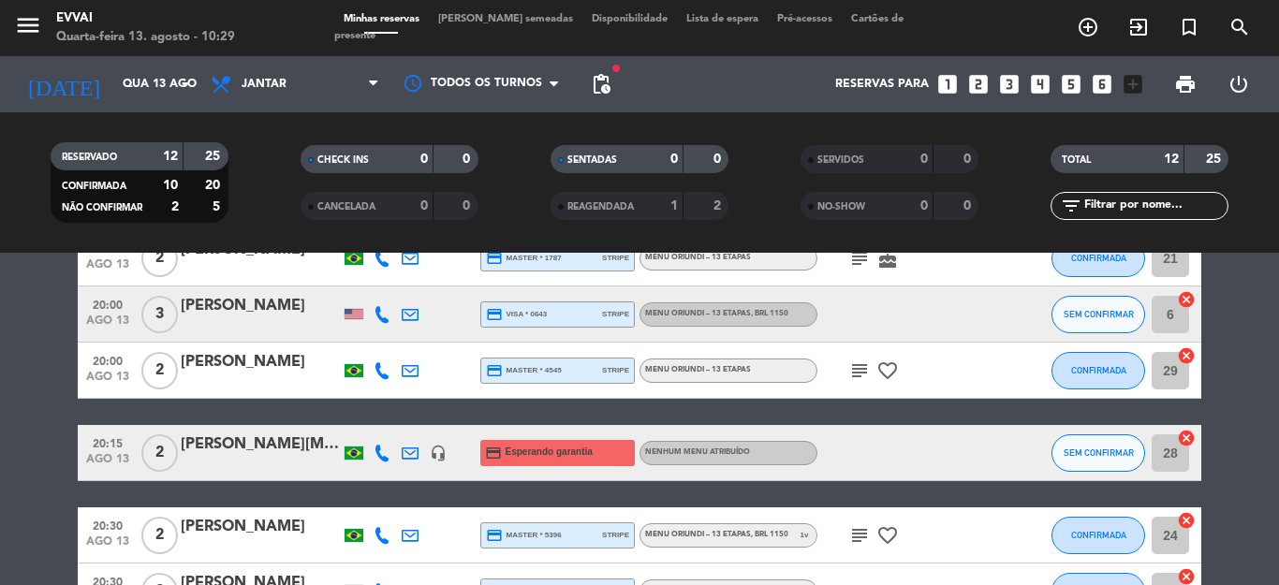
click at [257, 372] on div "[PERSON_NAME]" at bounding box center [260, 362] width 159 height 24
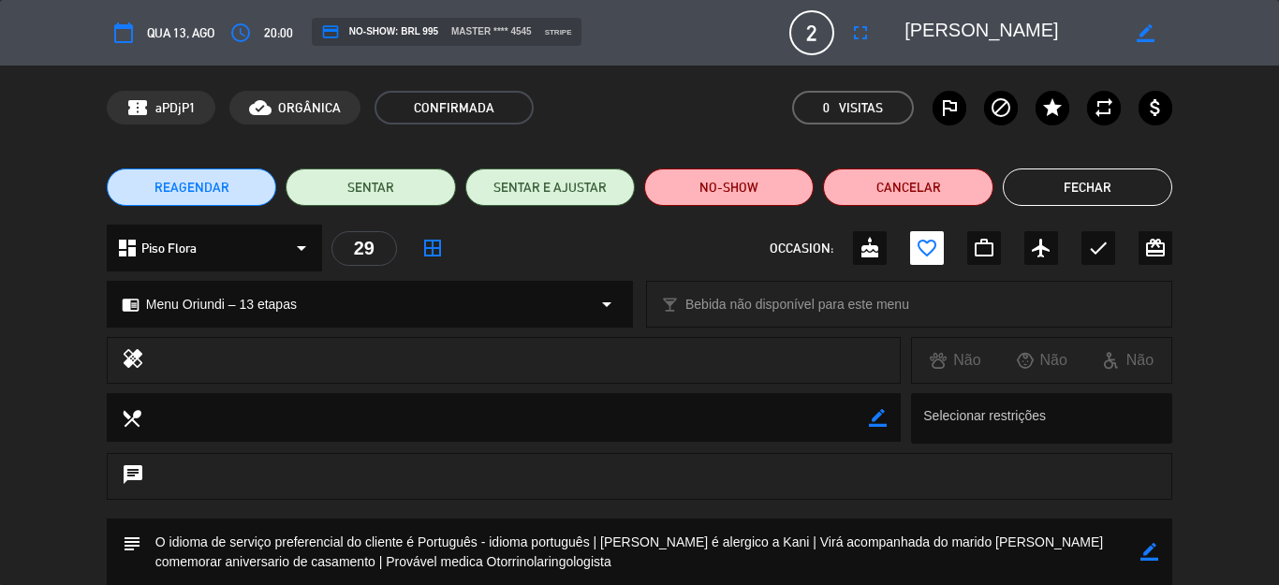
click at [1083, 199] on button "Fechar" at bounding box center [1087, 187] width 169 height 37
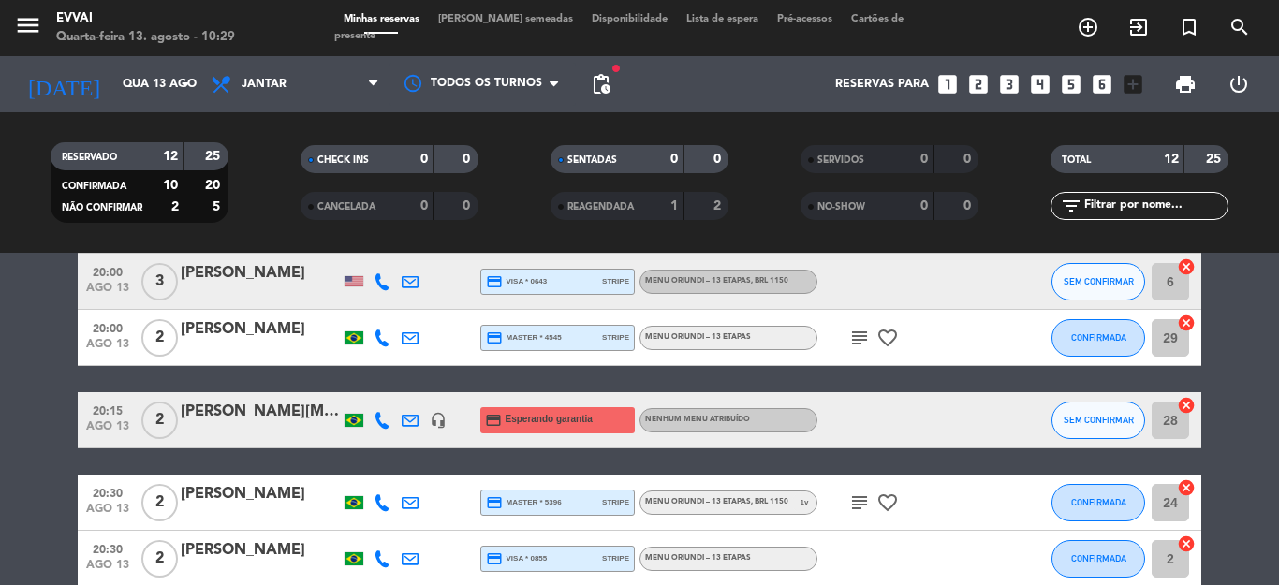
scroll to position [468, 0]
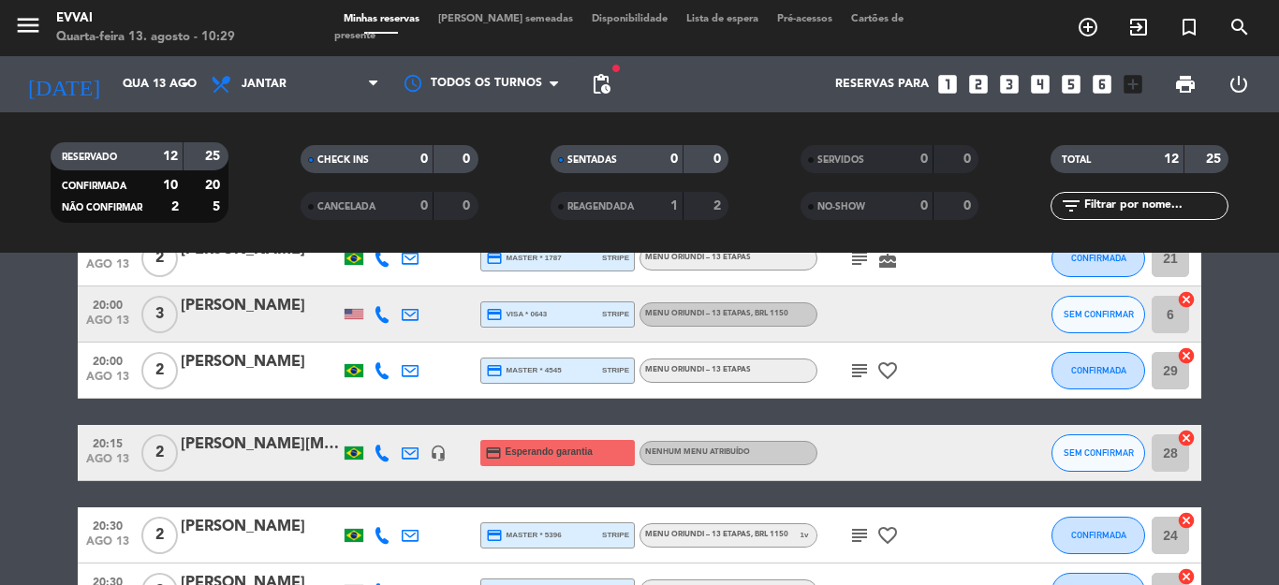
click at [261, 471] on div at bounding box center [260, 465] width 159 height 15
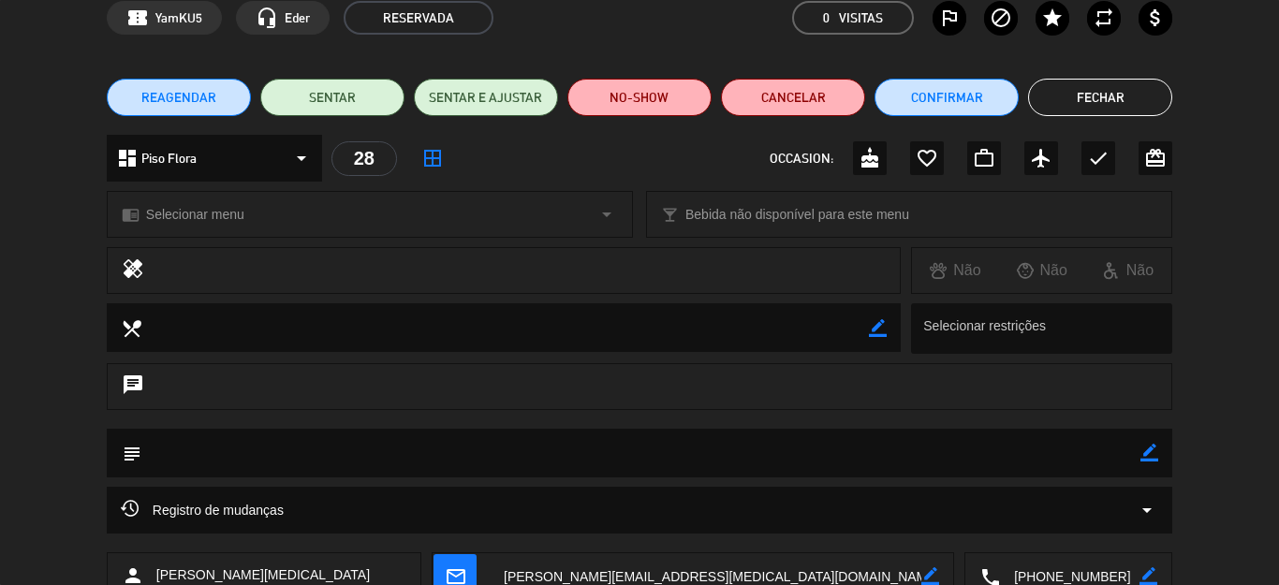
scroll to position [217, 0]
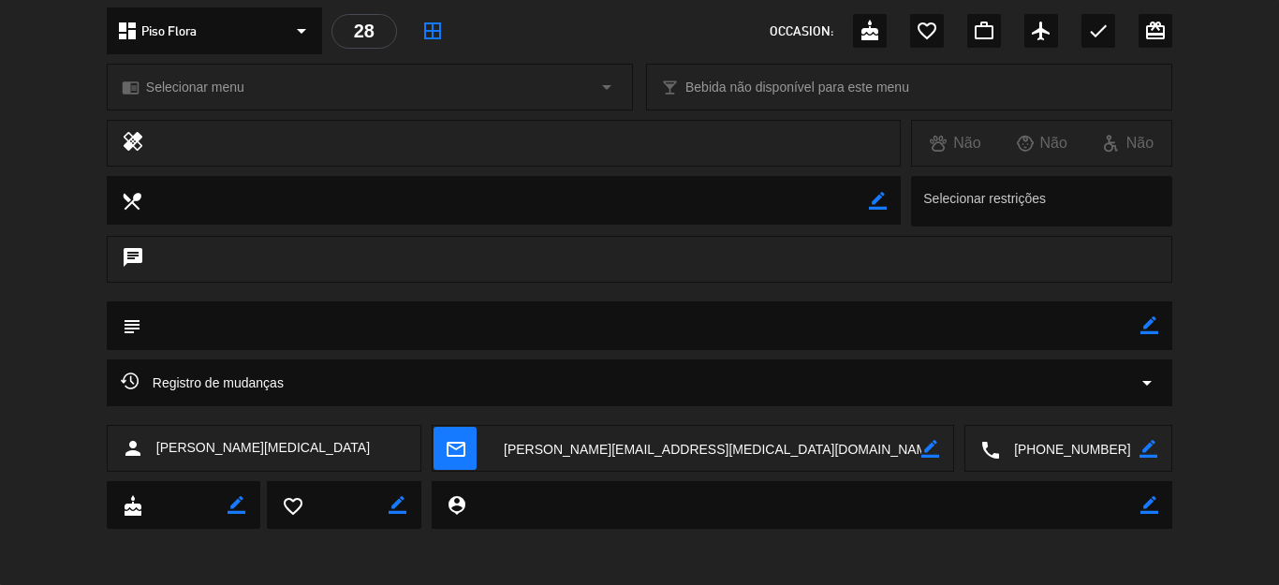
click at [1037, 456] on textarea at bounding box center [1069, 449] width 139 height 47
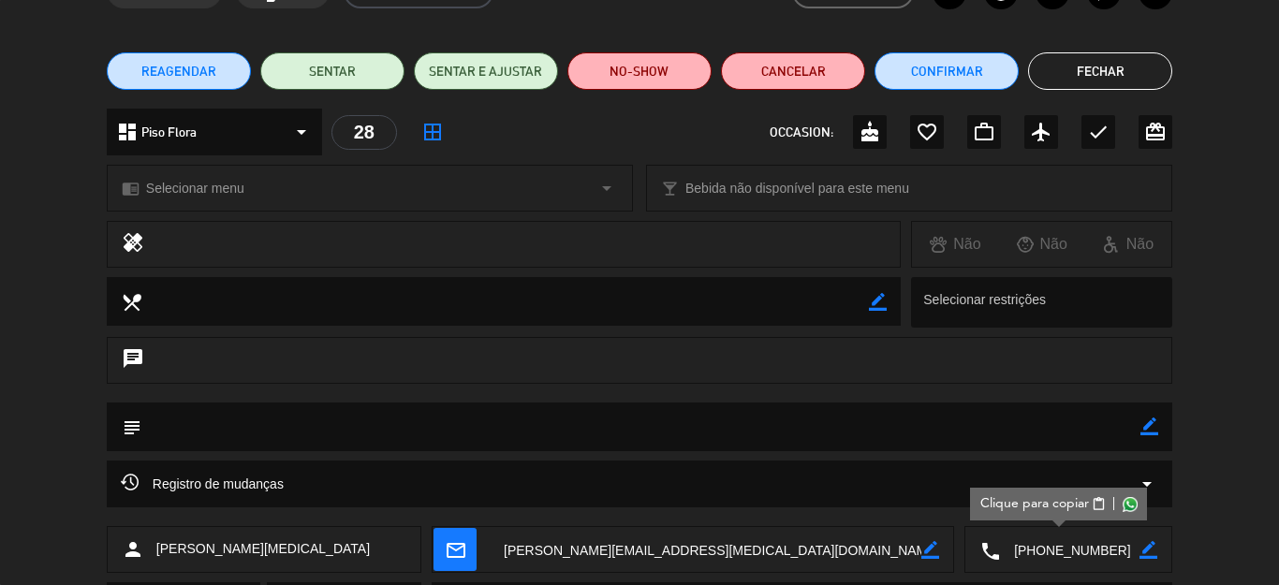
scroll to position [0, 0]
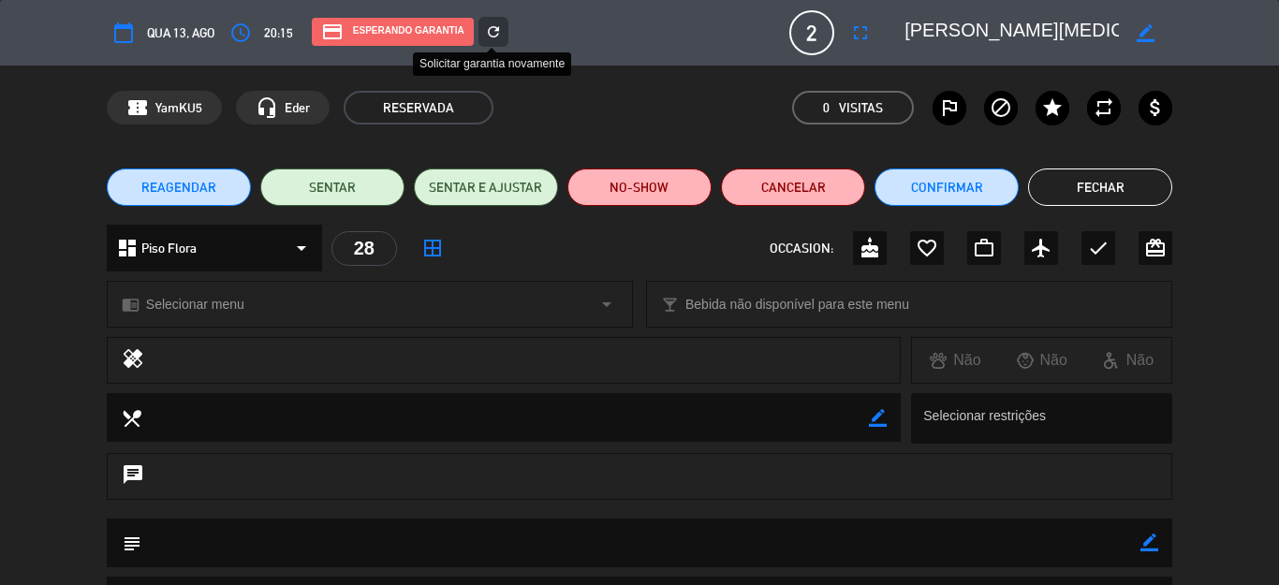
click at [493, 33] on icon "refresh" at bounding box center [493, 31] width 17 height 17
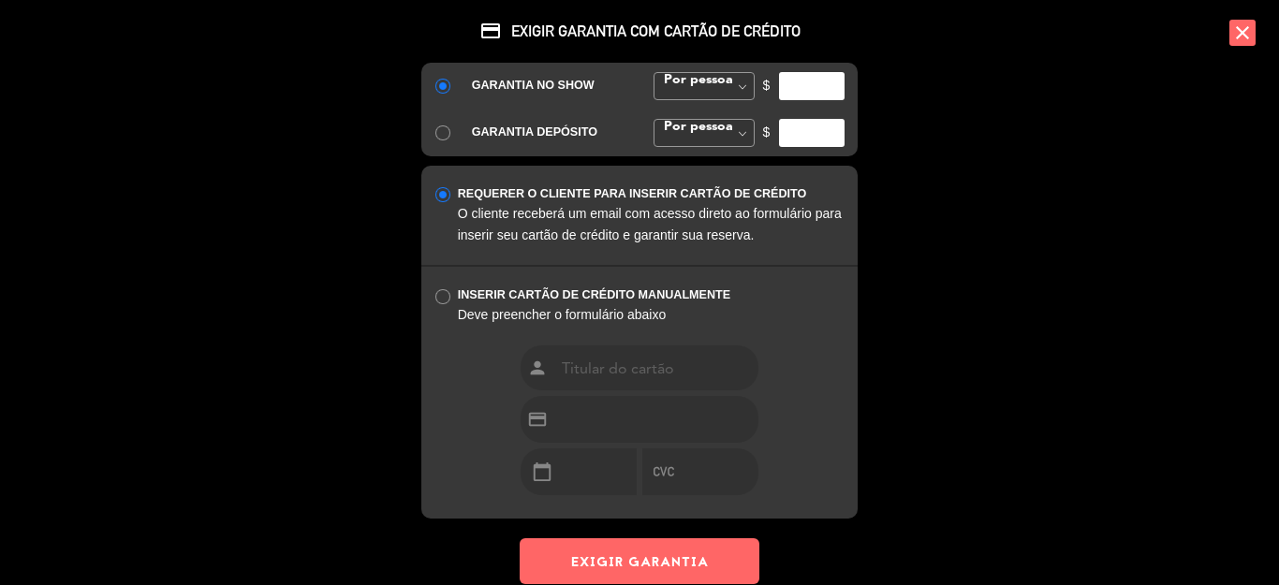
click at [815, 84] on input "number" at bounding box center [812, 86] width 66 height 28
click at [753, 88] on div "$" at bounding box center [804, 86] width 110 height 28
click at [741, 87] on span at bounding box center [741, 87] width 23 height 28
click at [706, 119] on div "GARANTIA NO SHOW Por pessoa [PERSON_NAME] fixo Por pessoa Por pessoa [PERSON_NA…" at bounding box center [639, 110] width 436 height 94
click at [788, 91] on input "number" at bounding box center [812, 86] width 66 height 28
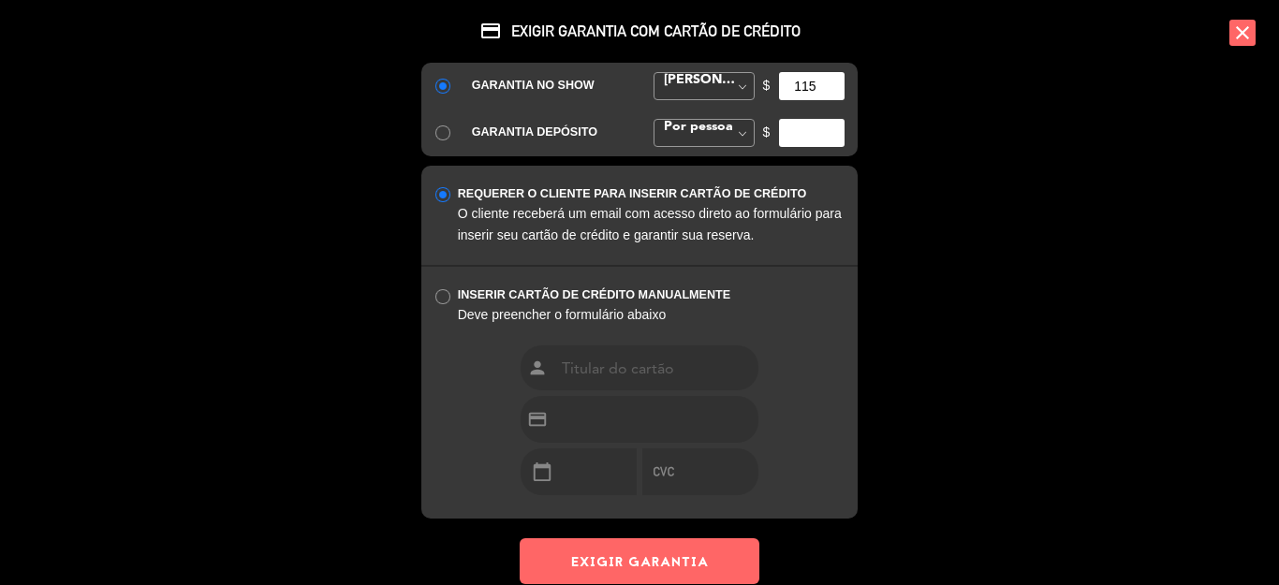
click at [816, 84] on input "115" at bounding box center [812, 86] width 66 height 28
type input "1150"
click at [653, 542] on button "EXIGIR GARANTIA" at bounding box center [640, 561] width 240 height 46
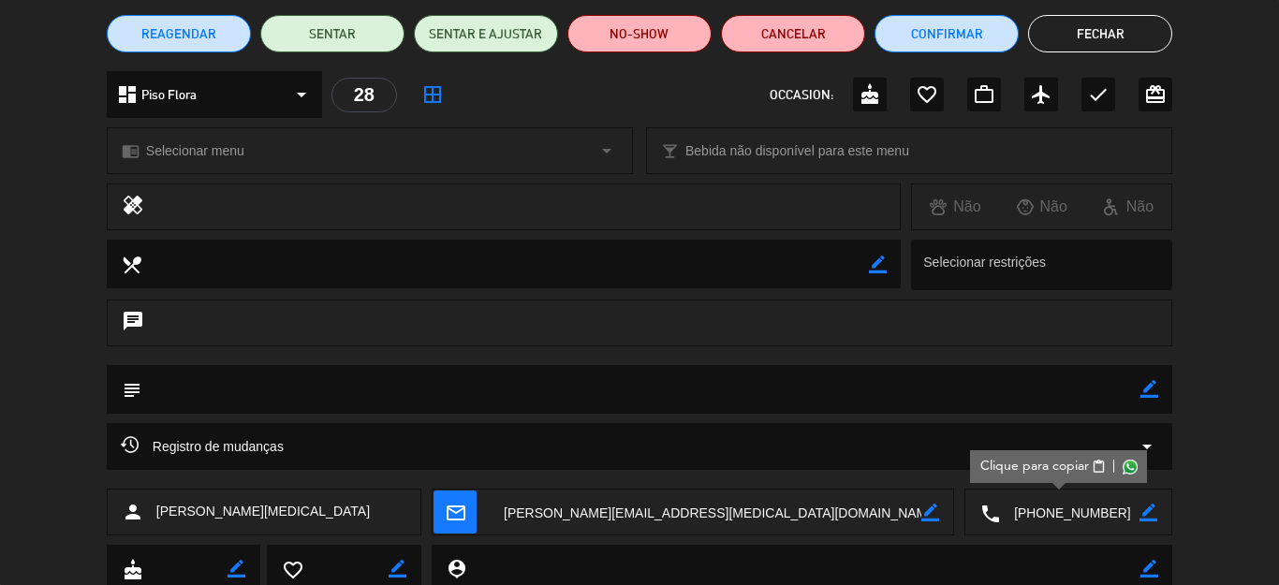
scroll to position [217, 0]
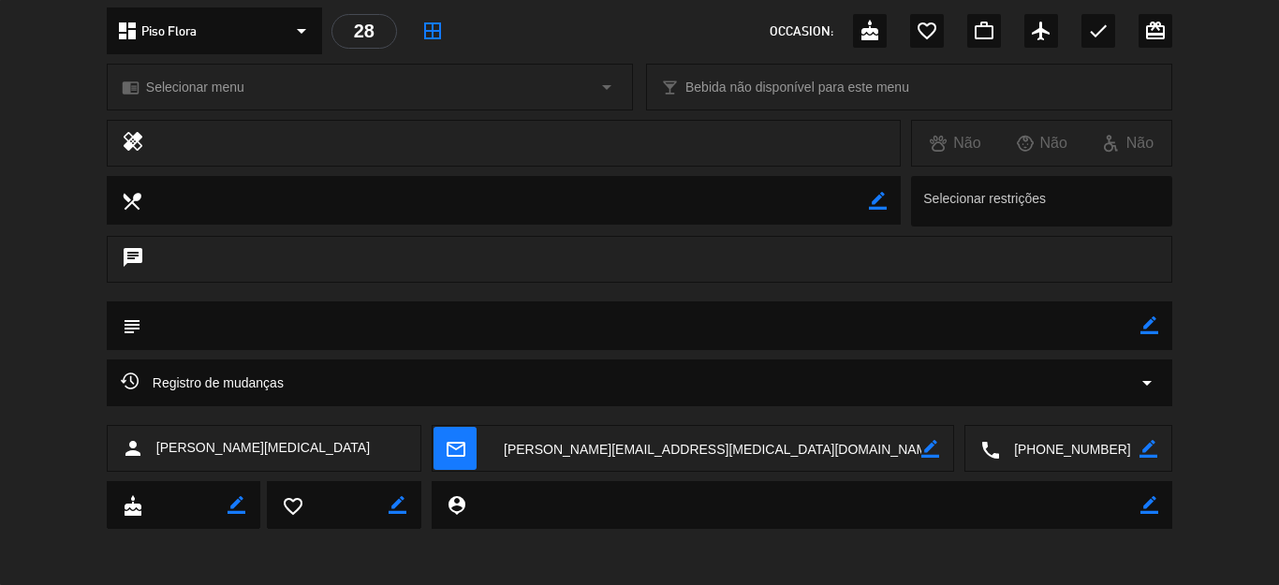
click at [1020, 456] on textarea at bounding box center [1069, 449] width 139 height 47
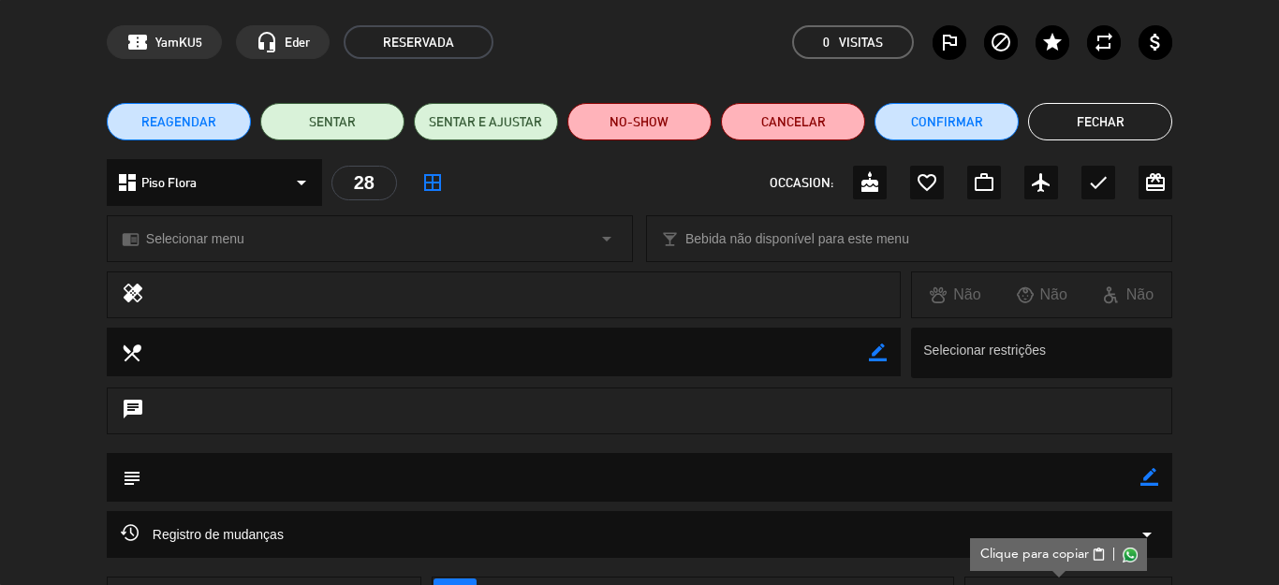
scroll to position [0, 0]
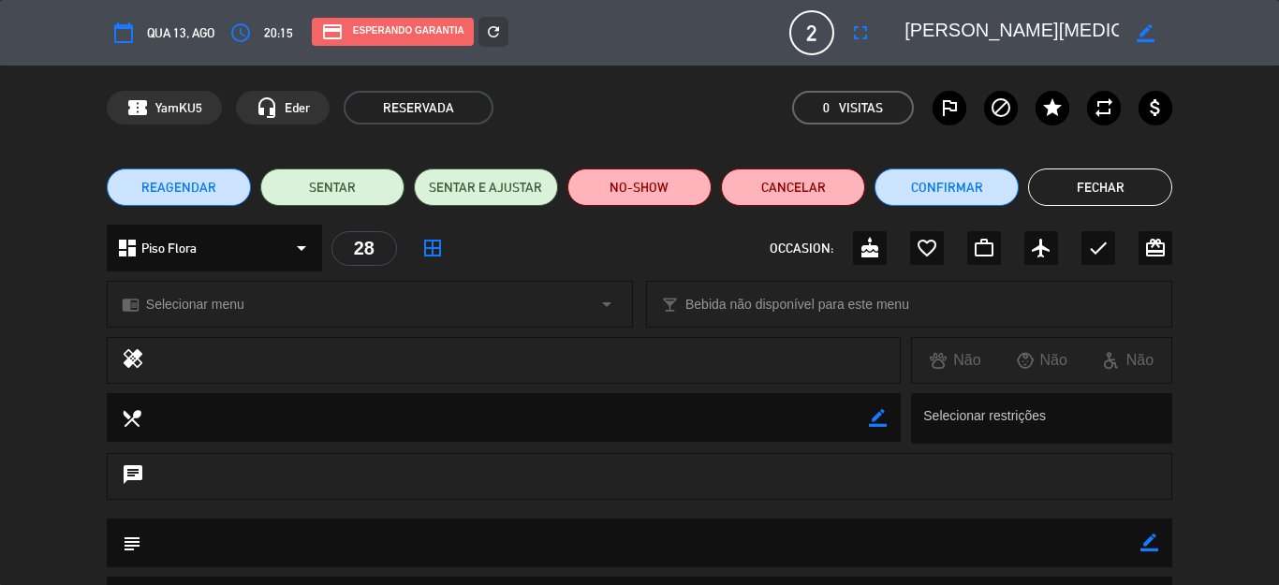
click at [938, 33] on textarea at bounding box center [1011, 33] width 214 height 34
click at [273, 37] on span "20:15" at bounding box center [278, 33] width 29 height 22
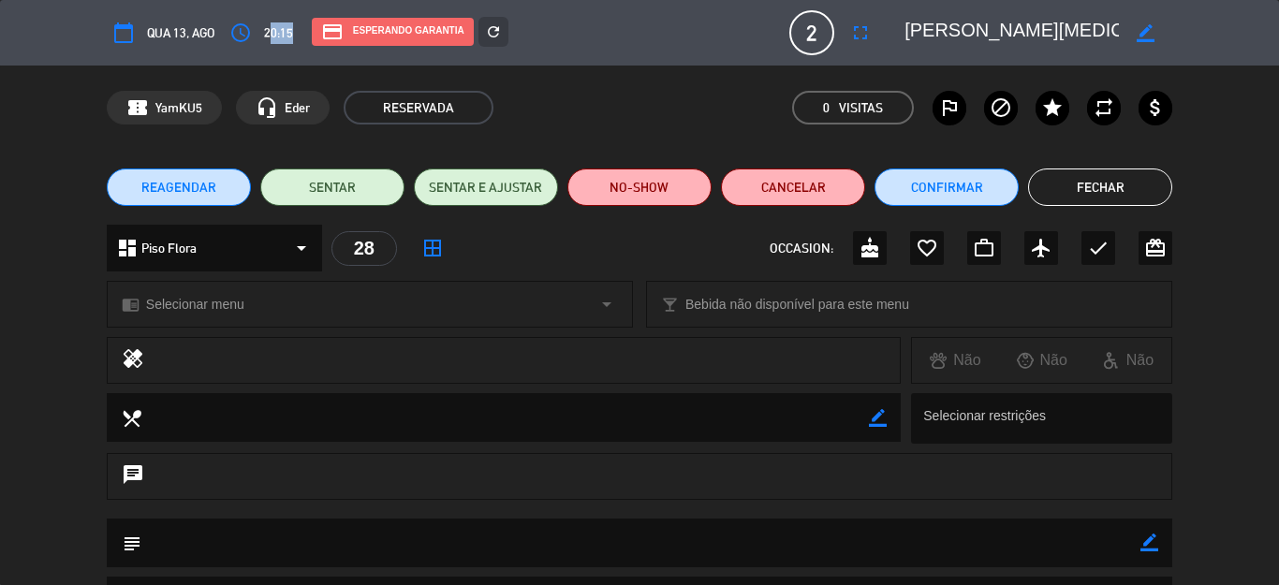
click at [273, 37] on span "20:15" at bounding box center [278, 33] width 29 height 22
copy span "20:15"
click at [1169, 173] on div "REAGENDAR SENTAR SENTAR E AJUSTAR NO-SHOW Cancelar Confirmar Fechar" at bounding box center [639, 187] width 1279 height 75
click at [1138, 184] on button "Fechar" at bounding box center [1100, 187] width 144 height 37
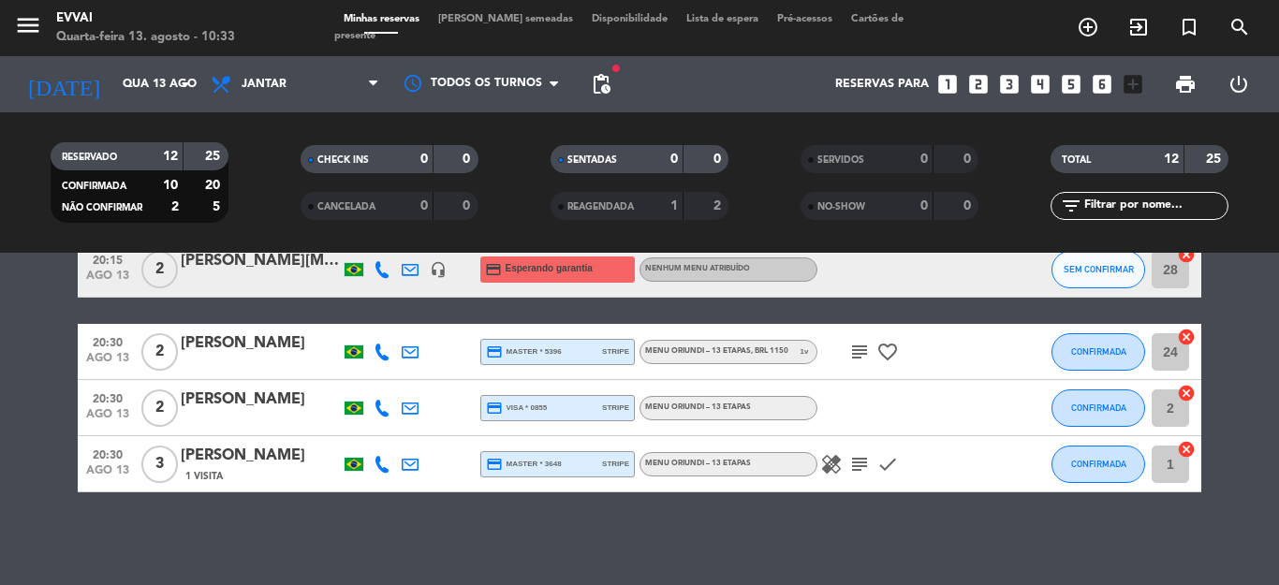
scroll to position [653, 0]
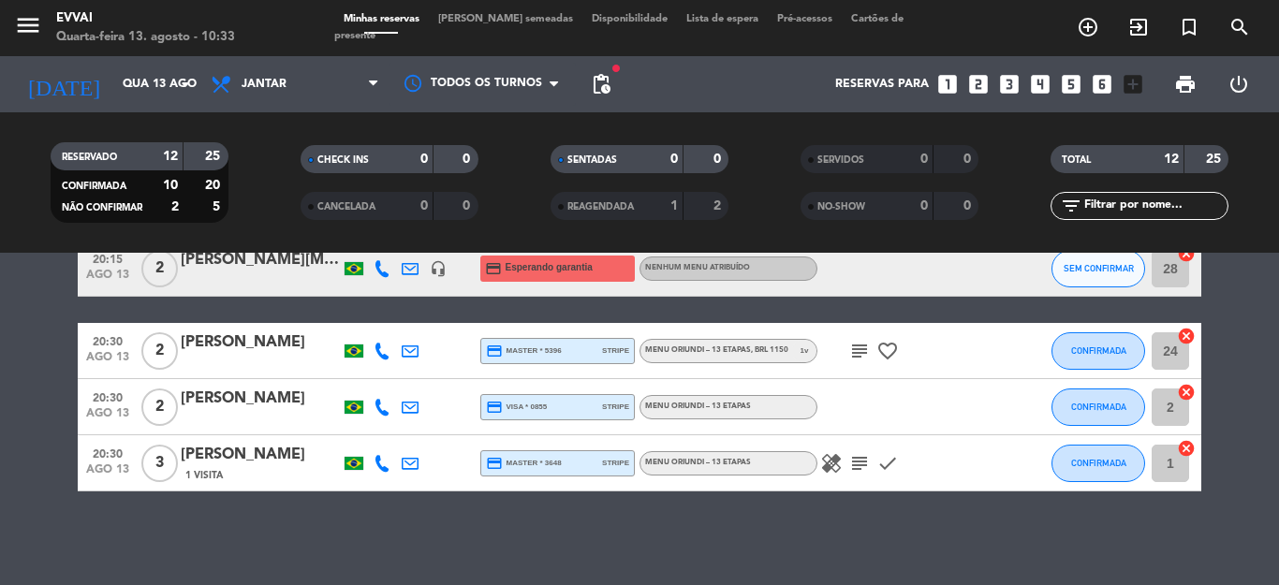
click at [244, 345] on div "[PERSON_NAME]" at bounding box center [260, 342] width 159 height 24
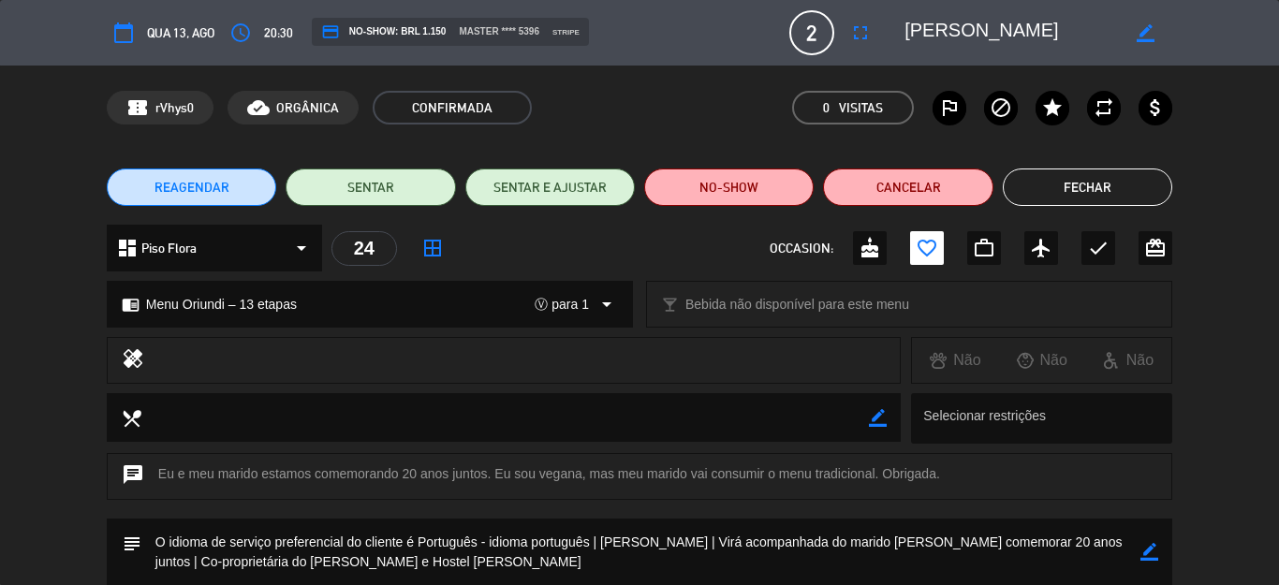
click at [1074, 185] on button "Fechar" at bounding box center [1087, 187] width 169 height 37
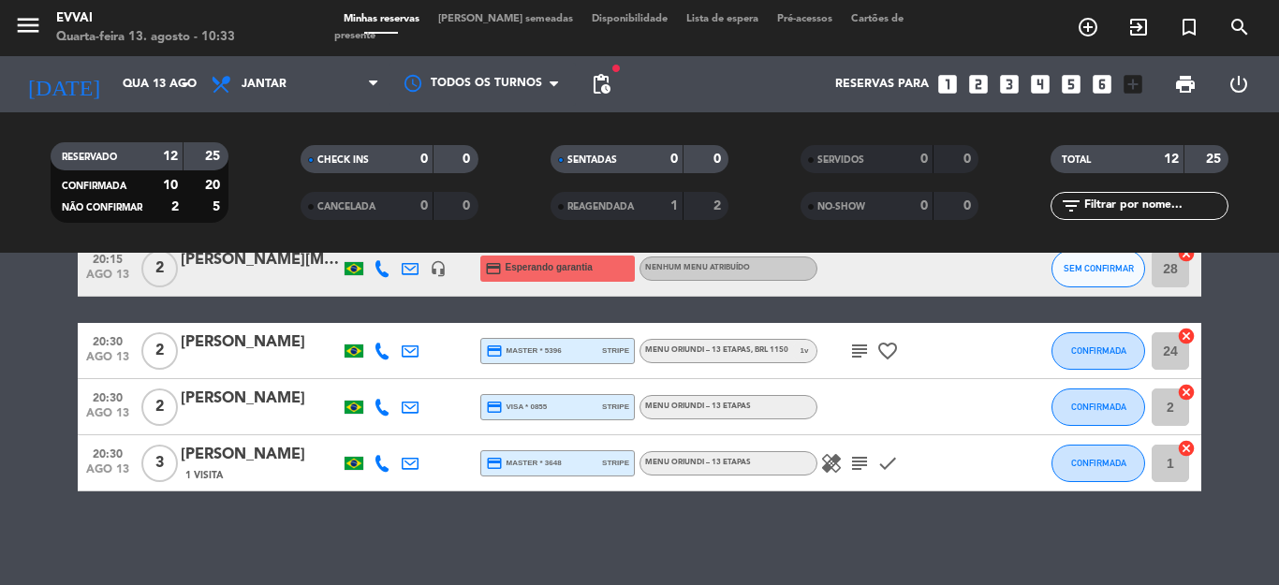
click at [247, 392] on div "[PERSON_NAME]" at bounding box center [260, 399] width 159 height 24
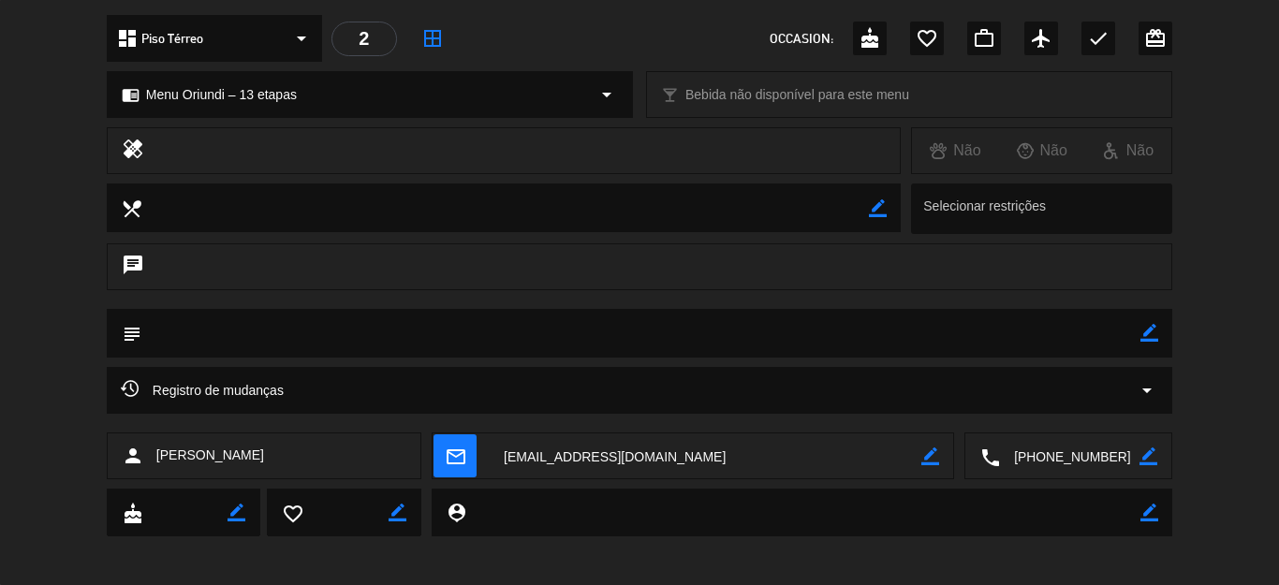
scroll to position [217, 0]
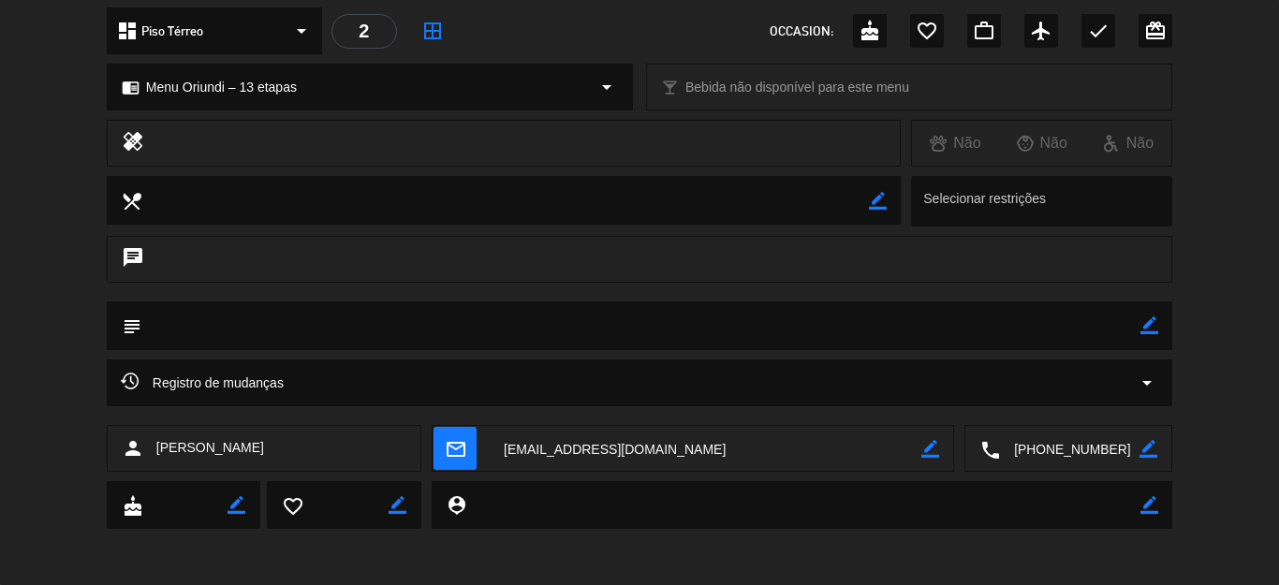
click at [1062, 447] on textarea at bounding box center [1069, 449] width 139 height 47
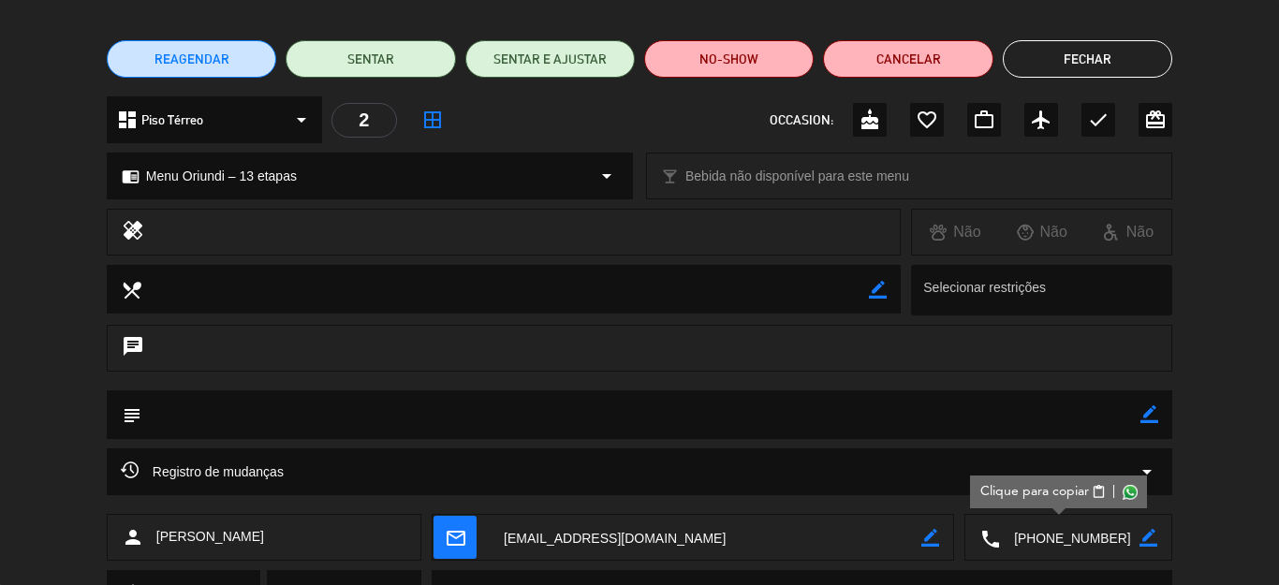
scroll to position [0, 0]
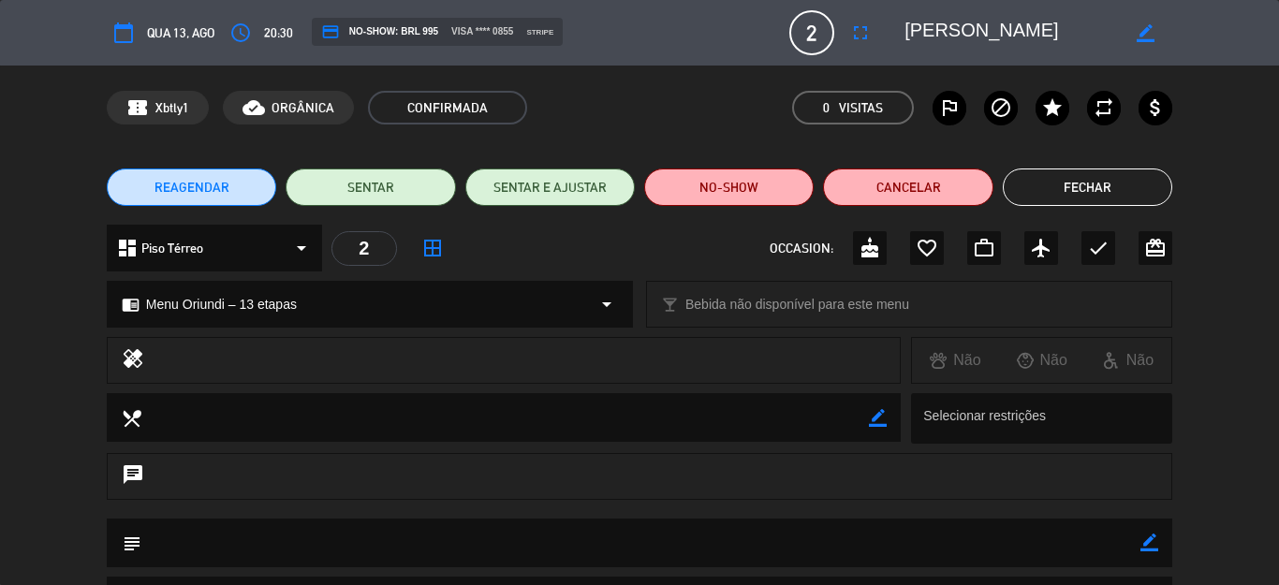
click at [1140, 542] on icon "border_color" at bounding box center [1149, 543] width 18 height 18
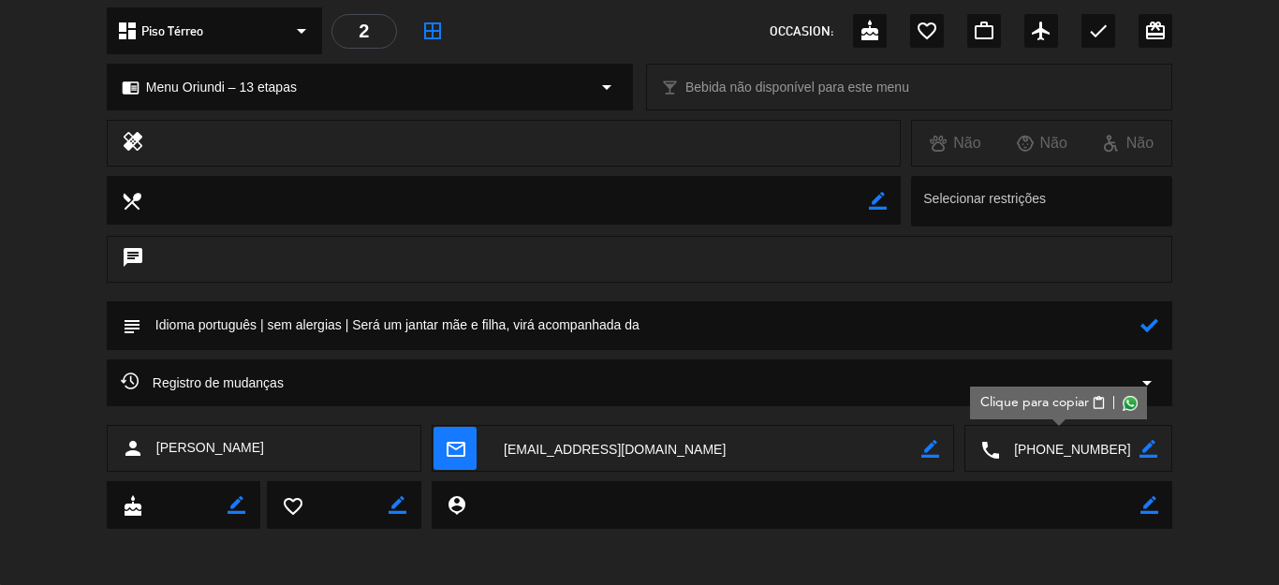
click at [683, 326] on textarea at bounding box center [640, 325] width 999 height 48
paste textarea "[PERSON_NAME]"
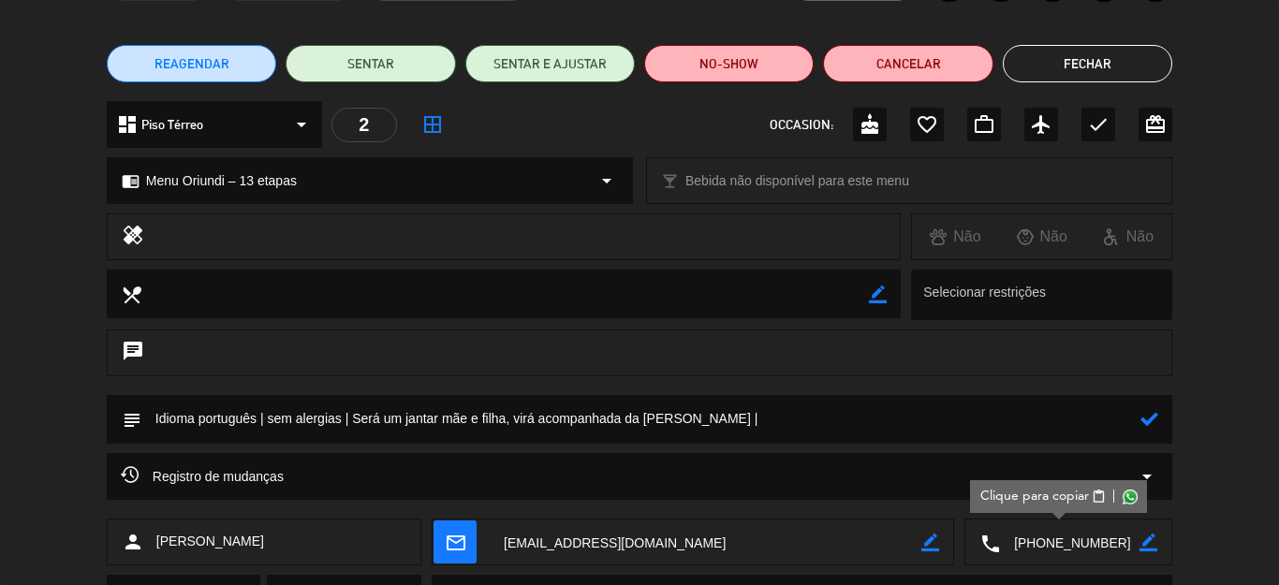
scroll to position [0, 0]
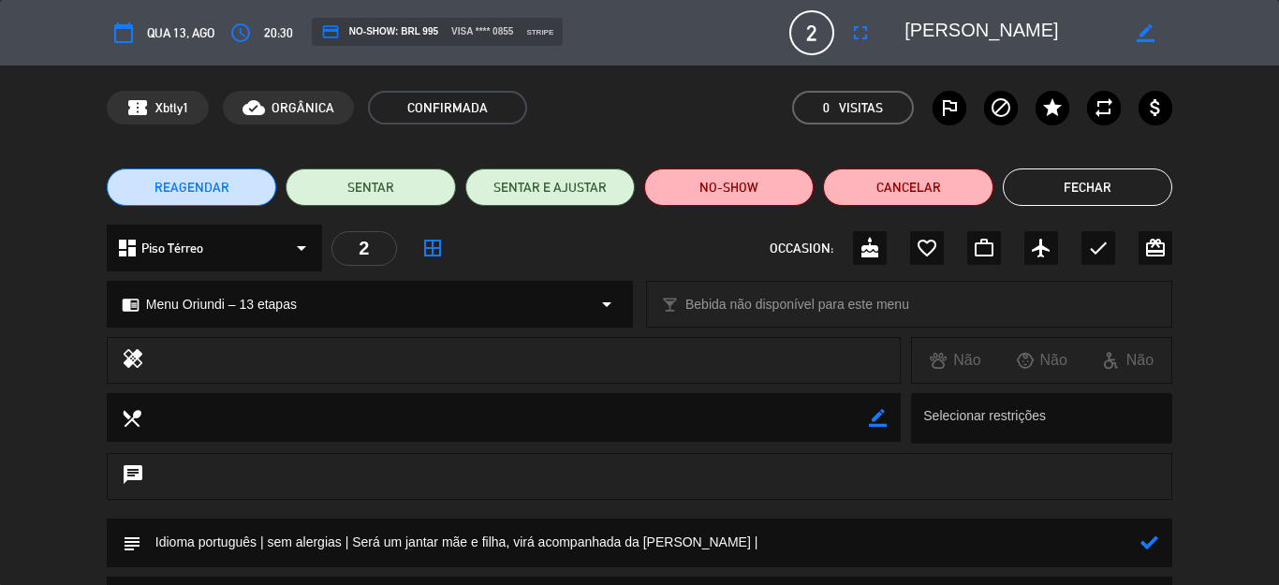
click at [956, 29] on textarea at bounding box center [1011, 33] width 214 height 34
click at [896, 542] on textarea at bounding box center [640, 543] width 999 height 48
paste textarea "Rofe Distribuidora"
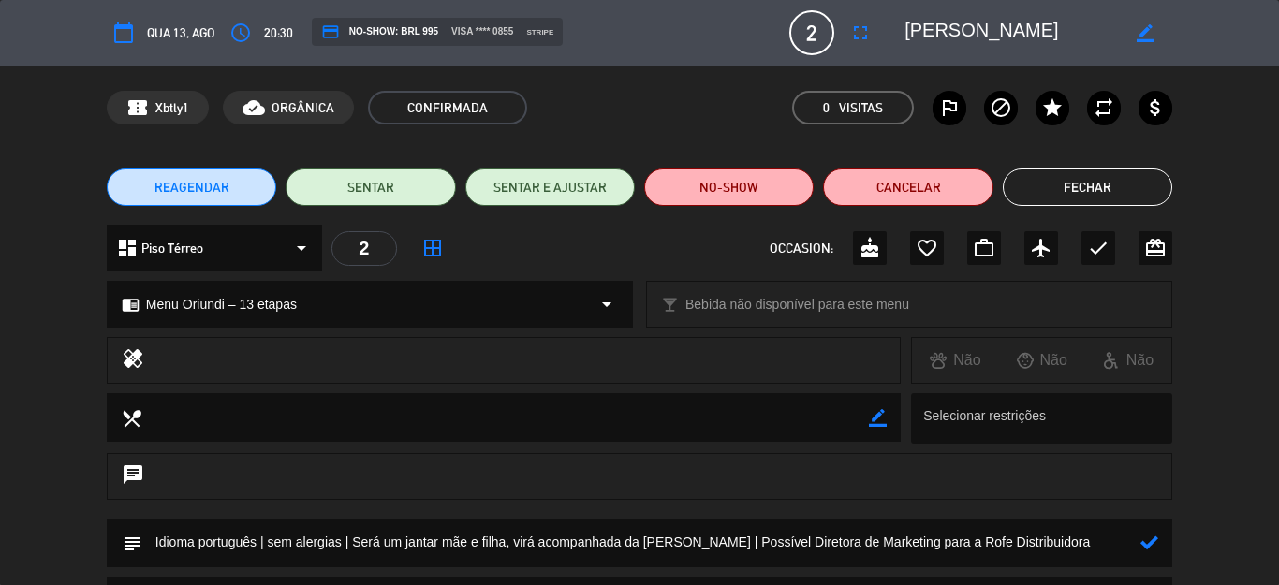
type textarea "Idioma português | sem alergias | Será um jantar mãe e filha, virá acompanhada …"
click at [1140, 542] on div at bounding box center [1149, 543] width 18 height 49
click at [1140, 542] on icon at bounding box center [1149, 543] width 18 height 18
click at [1079, 192] on button "Fechar" at bounding box center [1087, 187] width 169 height 37
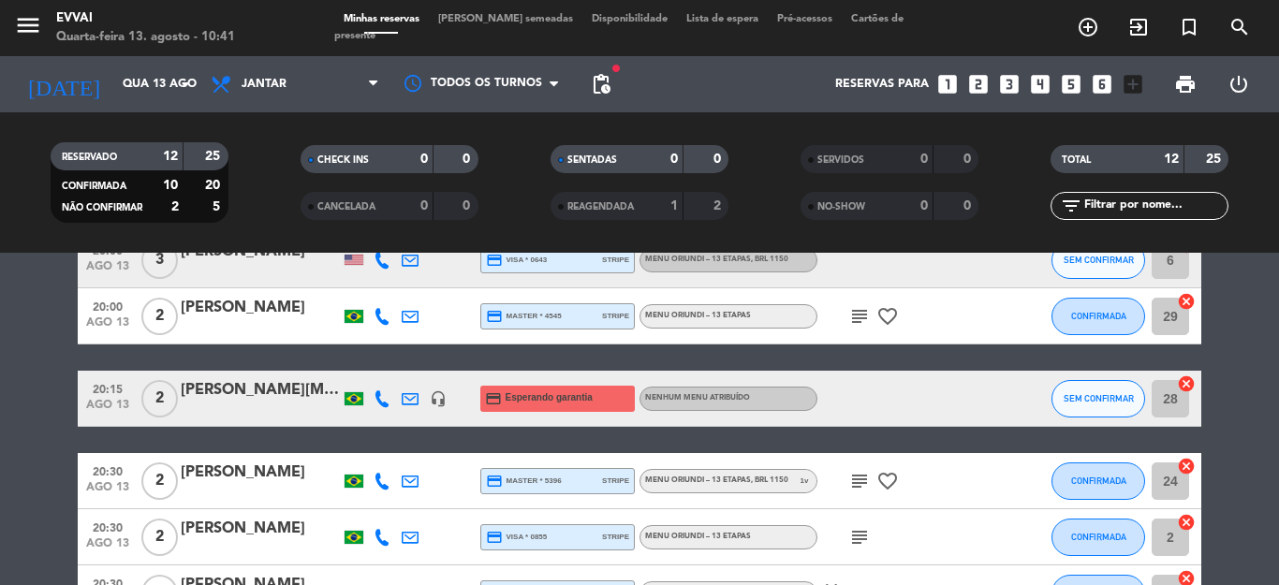
scroll to position [559, 0]
